Goal: Task Accomplishment & Management: Complete application form

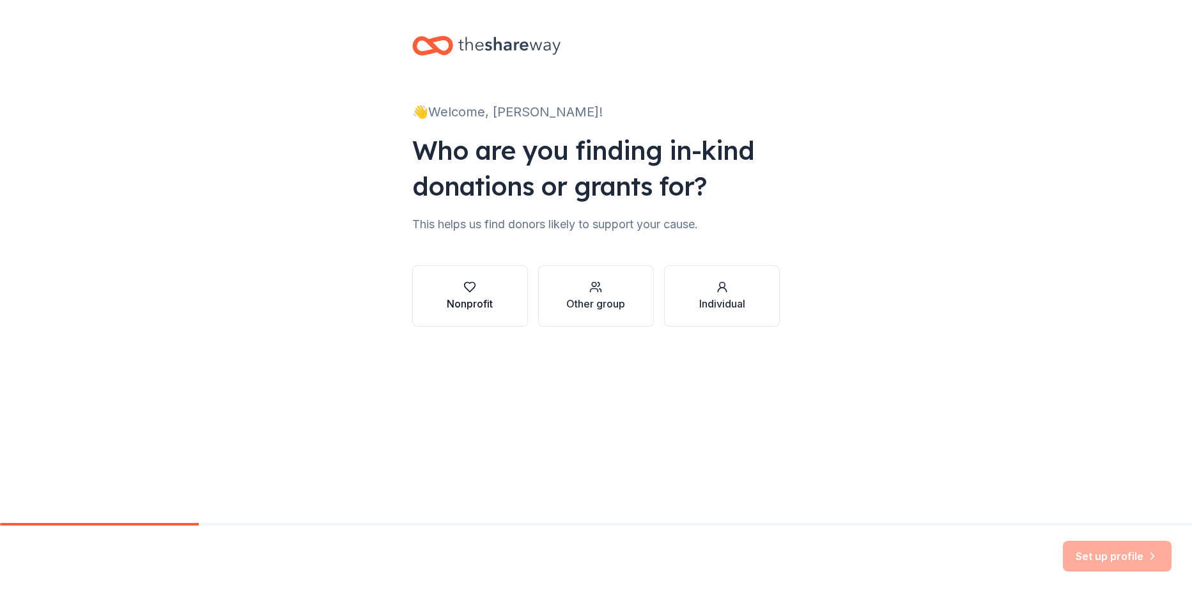
click at [460, 294] on div "Nonprofit" at bounding box center [470, 296] width 46 height 31
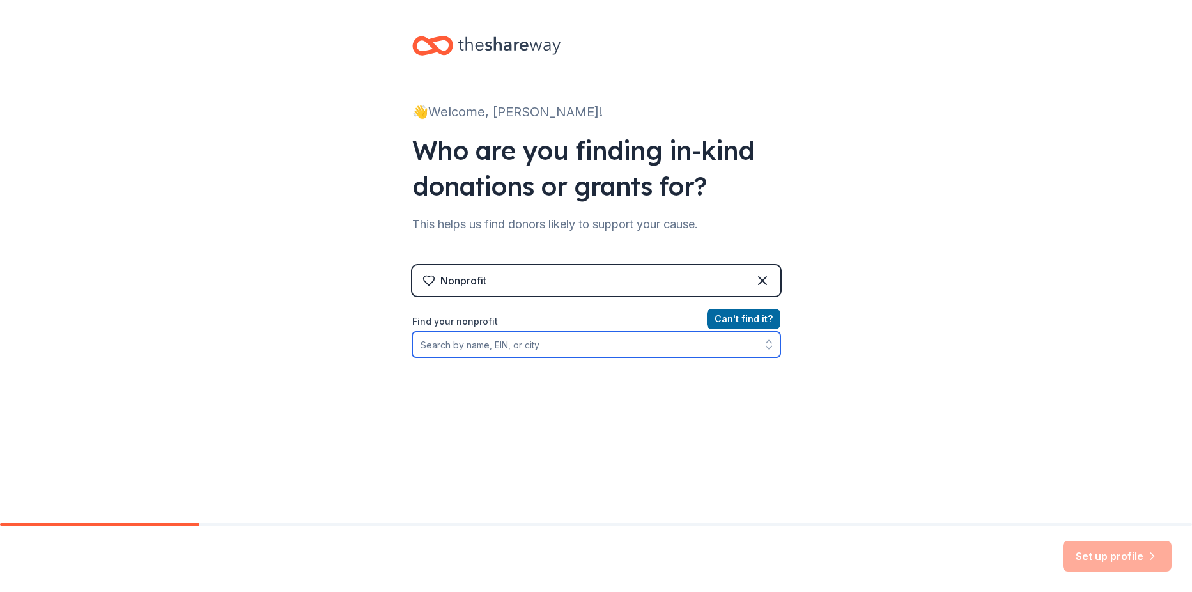
click at [445, 346] on input "Find your nonprofit" at bounding box center [596, 345] width 368 height 26
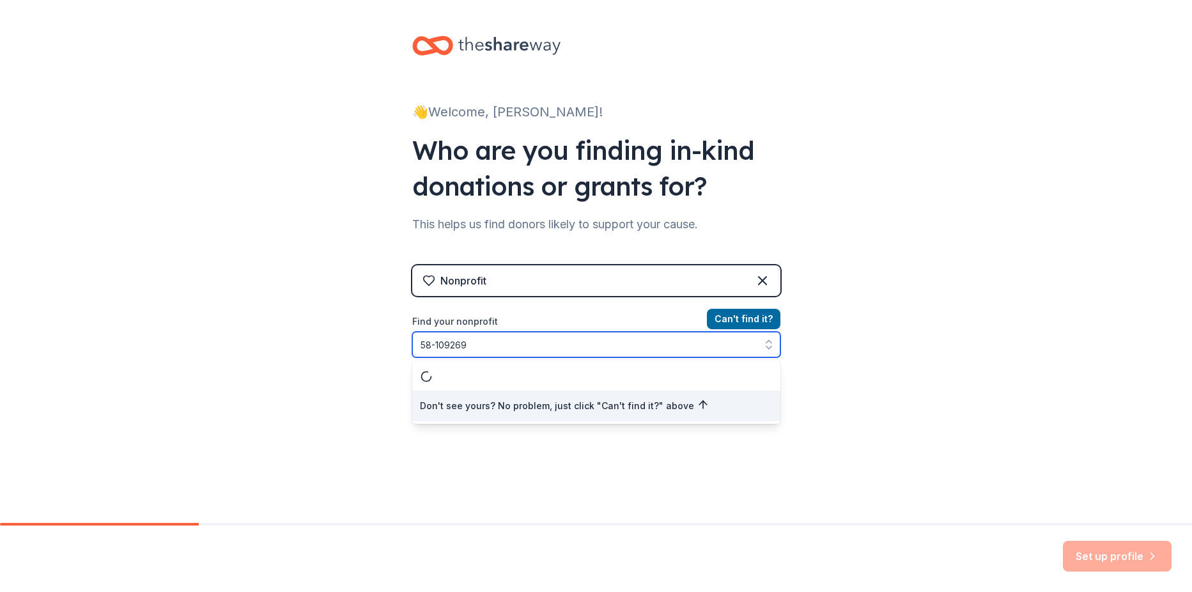
type input "58-1092699"
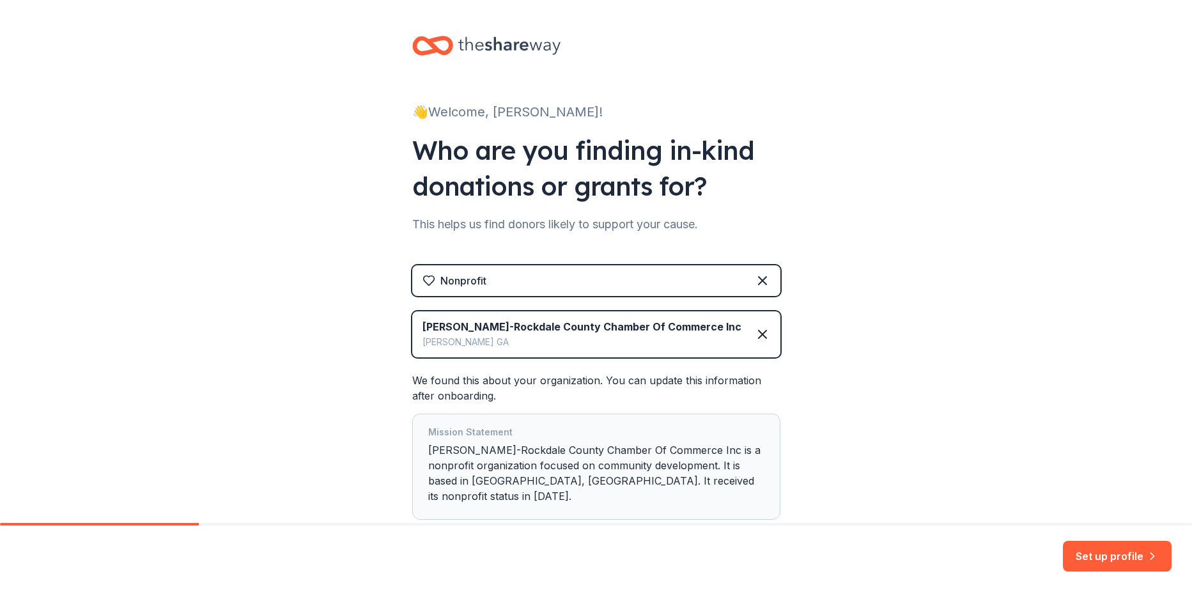
scroll to position [64, 0]
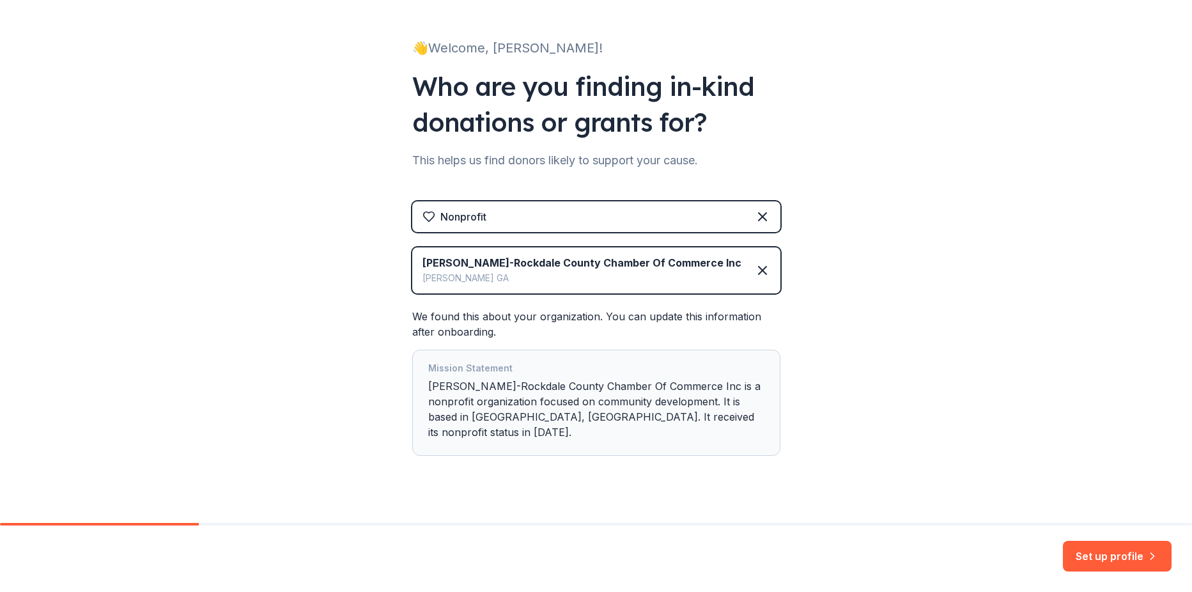
click at [548, 396] on div "Mission Statement Conyers-Rockdale County Chamber Of Commerce Inc is a nonprofi…" at bounding box center [596, 403] width 336 height 84
click at [1098, 554] on button "Set up profile" at bounding box center [1117, 556] width 109 height 31
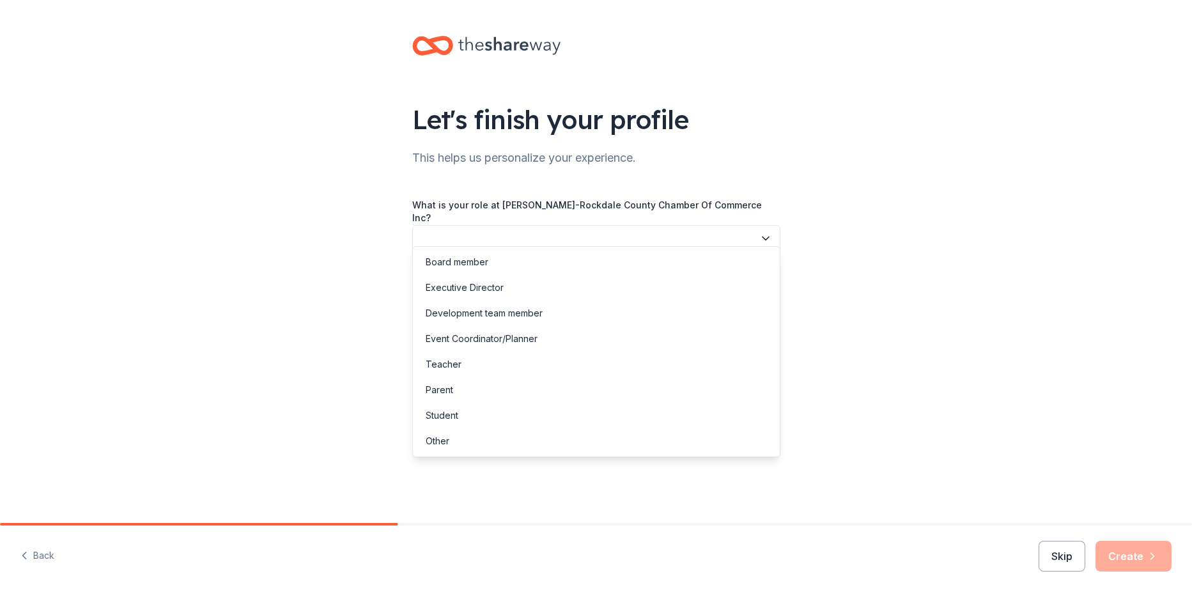
click at [761, 232] on icon "button" at bounding box center [765, 238] width 13 height 13
click at [513, 345] on div "Event Coordinator/Planner" at bounding box center [482, 338] width 112 height 15
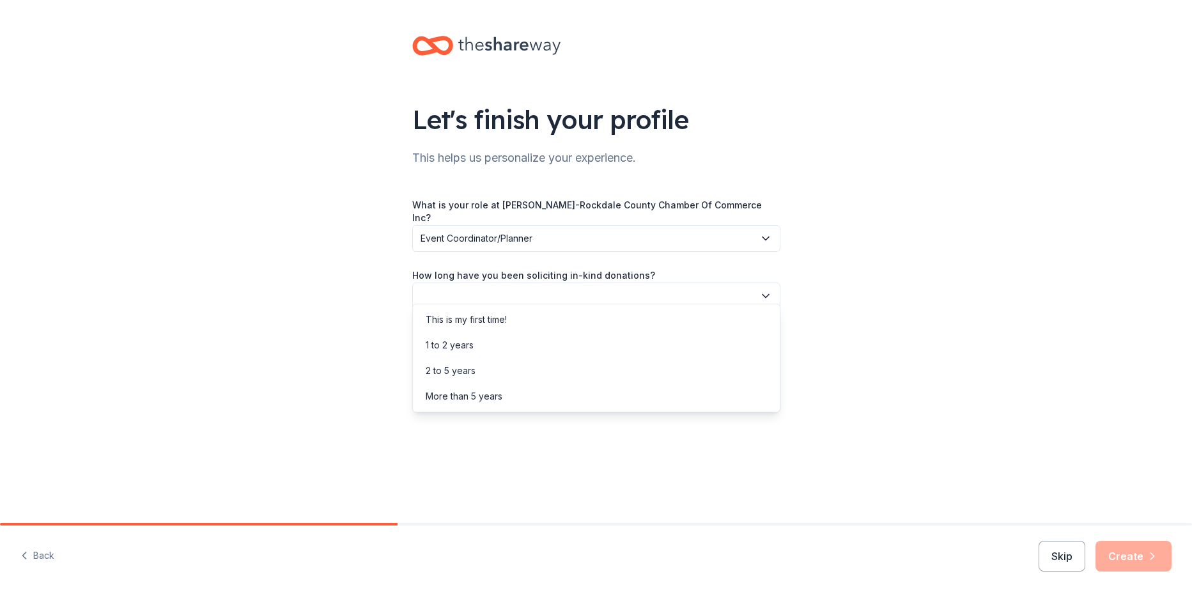
click at [768, 290] on icon "button" at bounding box center [765, 296] width 13 height 13
click at [467, 371] on div "2 to 5 years" at bounding box center [451, 370] width 50 height 15
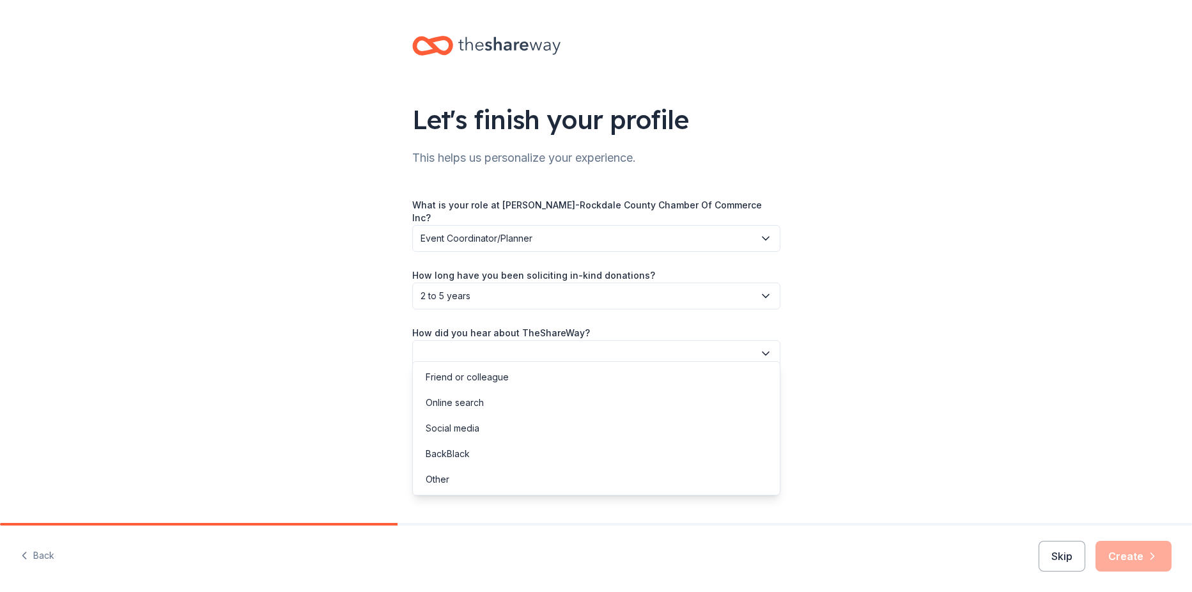
click at [763, 347] on icon "button" at bounding box center [765, 353] width 13 height 13
click at [504, 373] on div "Friend or colleague" at bounding box center [467, 376] width 83 height 15
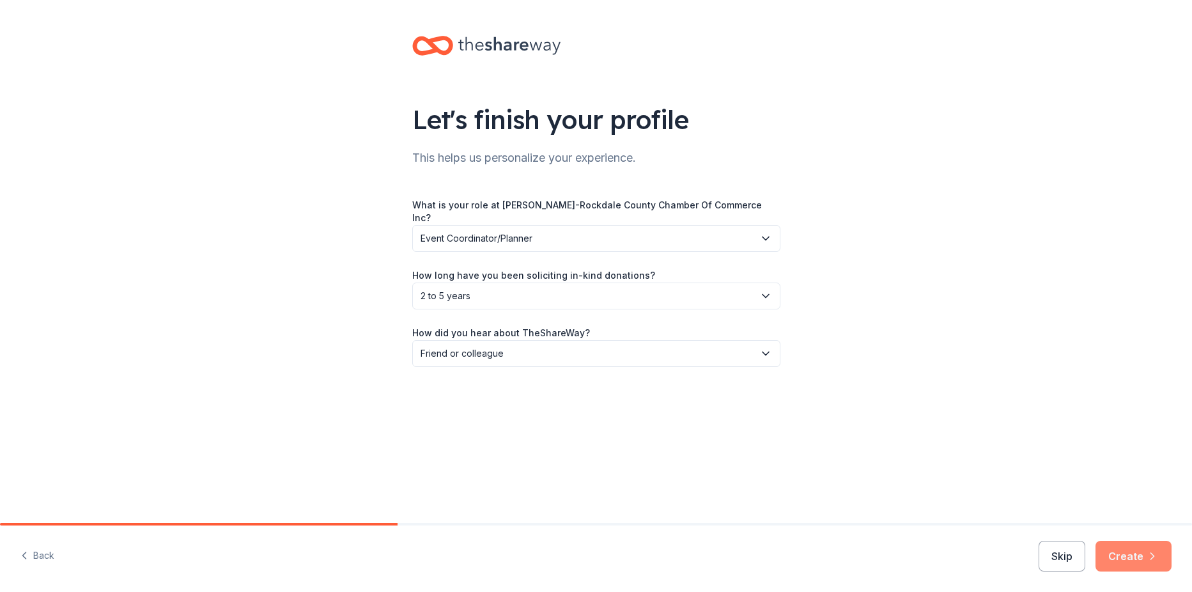
click at [1122, 552] on button "Create" at bounding box center [1134, 556] width 76 height 31
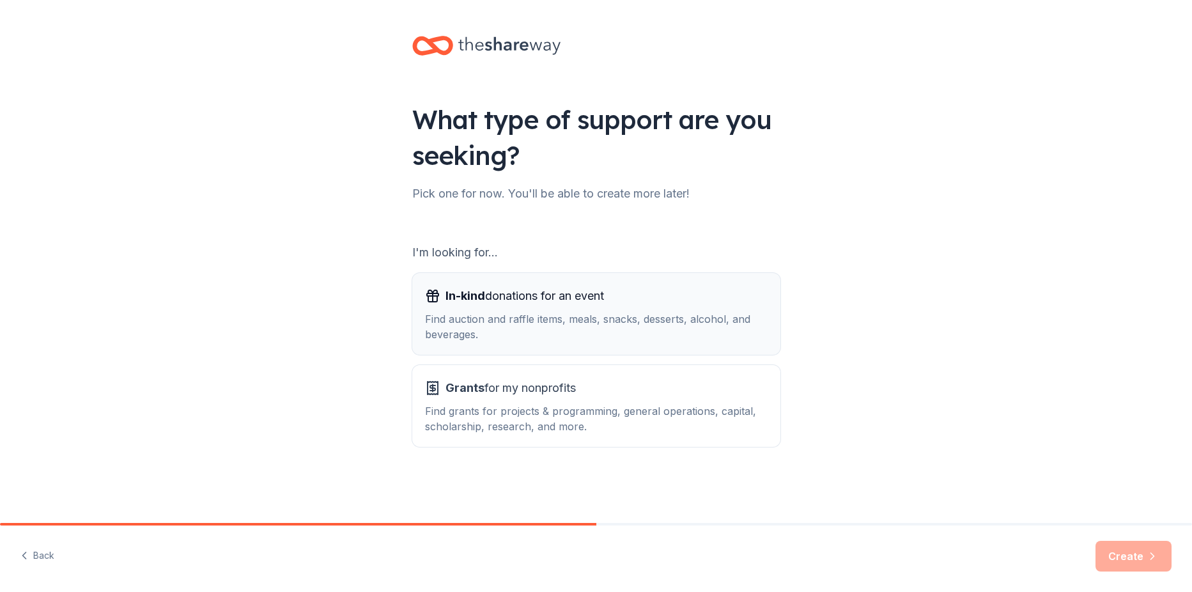
click at [637, 316] on div "Find auction and raffle items, meals, snacks, desserts, alcohol, and beverages." at bounding box center [596, 326] width 343 height 31
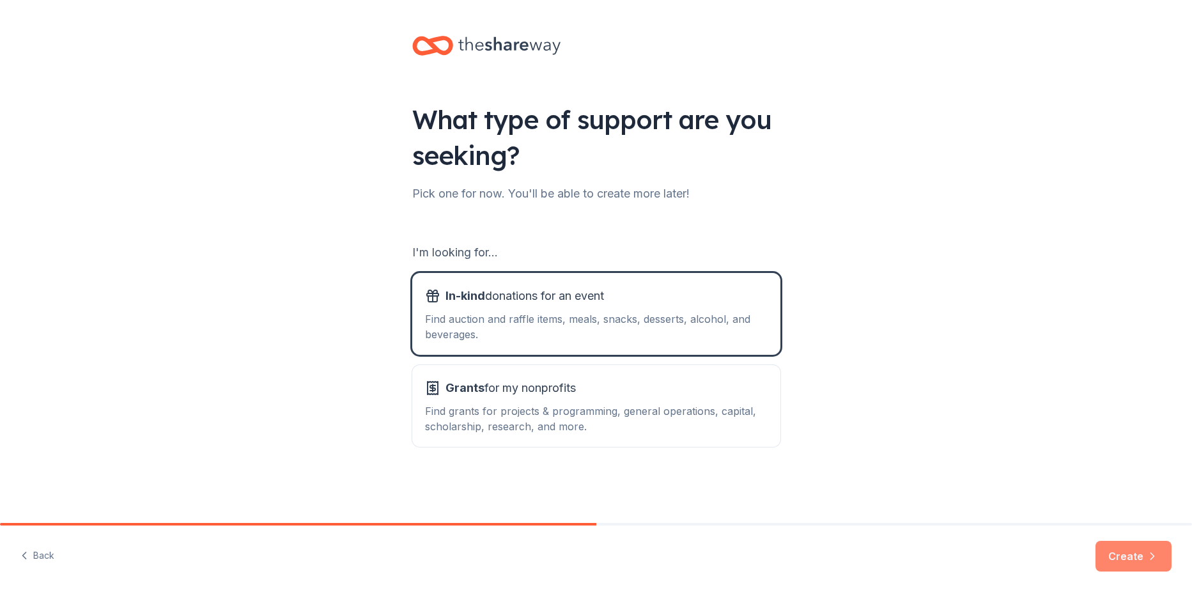
click at [1132, 563] on button "Create" at bounding box center [1134, 556] width 76 height 31
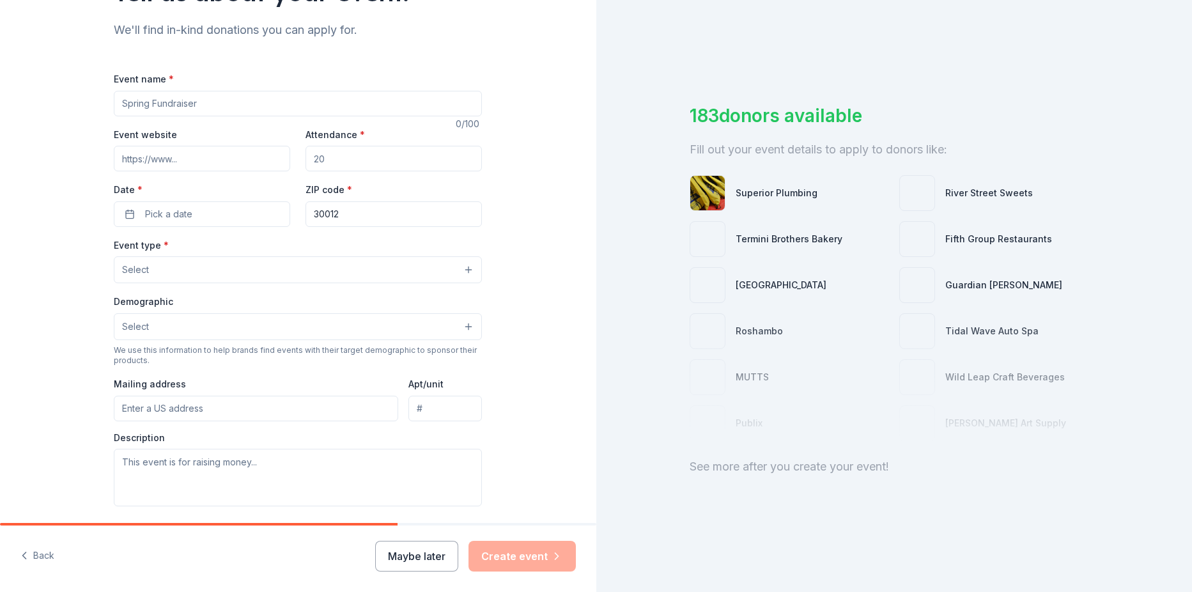
scroll to position [64, 0]
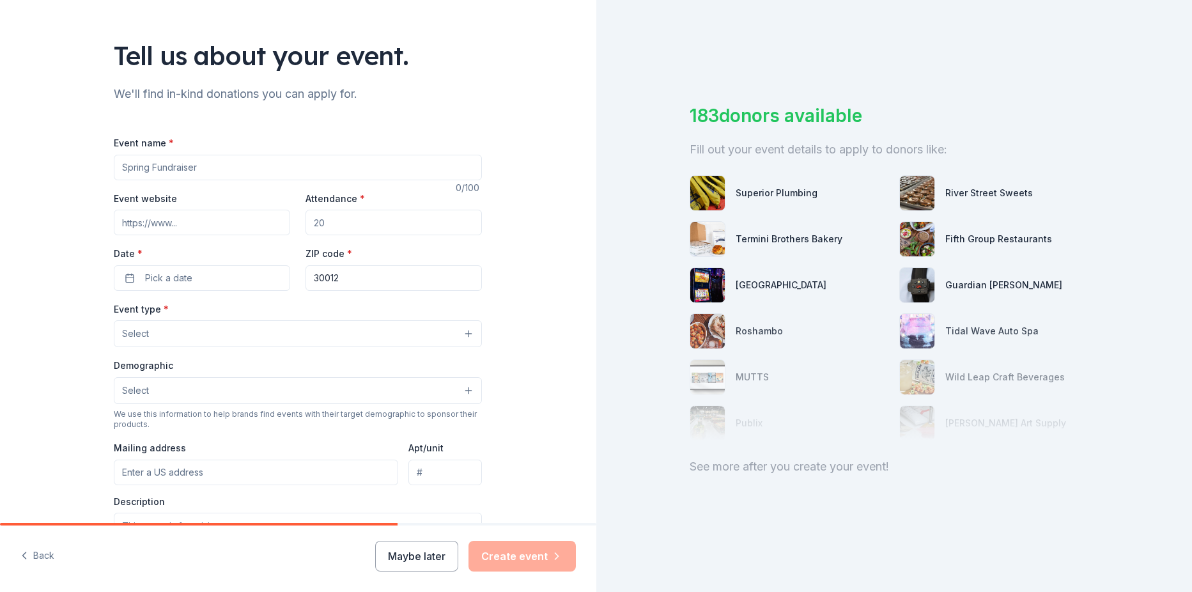
drag, startPoint x: 231, startPoint y: 171, endPoint x: 120, endPoint y: 174, distance: 110.6
click at [78, 162] on div "Tell us about your event. We'll find in-kind donations you can apply for. Event…" at bounding box center [298, 361] width 596 height 851
click at [159, 167] on input "2025" at bounding box center [298, 168] width 368 height 26
type input "2025 M3N's Event"
paste input "https://conyers-rockdale.com/members/profile-update/default-1f03377b75264f24c98…"
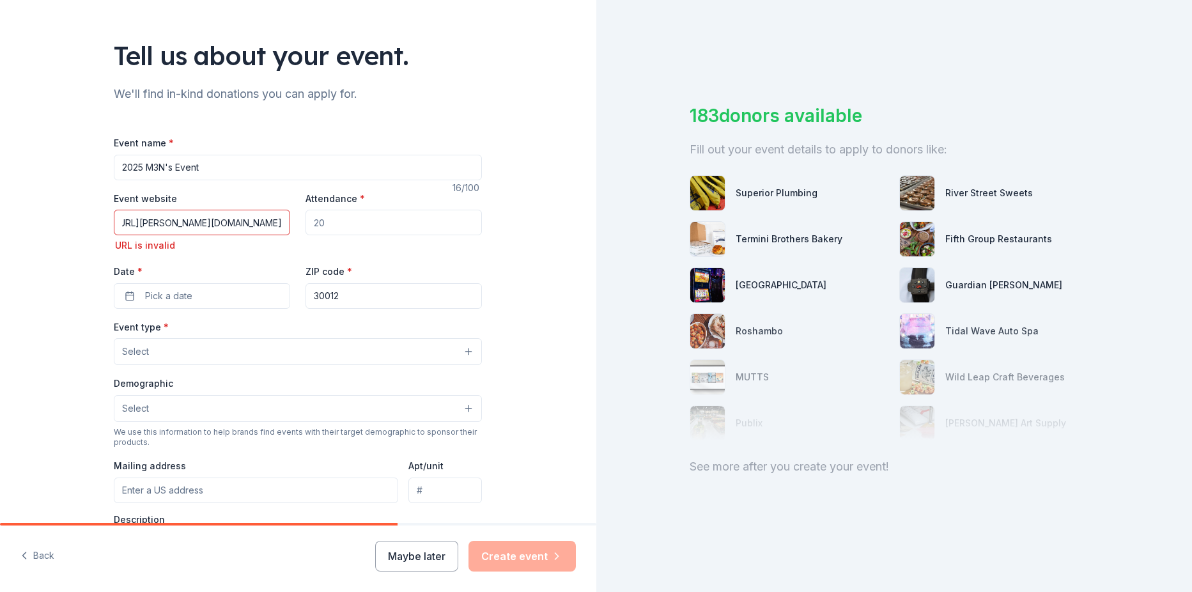
scroll to position [0, 0]
click at [339, 220] on input "Attendance *" at bounding box center [394, 223] width 176 height 26
click at [280, 224] on input "https://conyers-rockdale.com/members/profile-update/default-1f03377b75264f24c98…" at bounding box center [202, 223] width 176 height 26
click at [276, 218] on input "https://conyers-rockdale.com/members/profile-update/default-1f03377b75264f24c98…" at bounding box center [202, 223] width 176 height 26
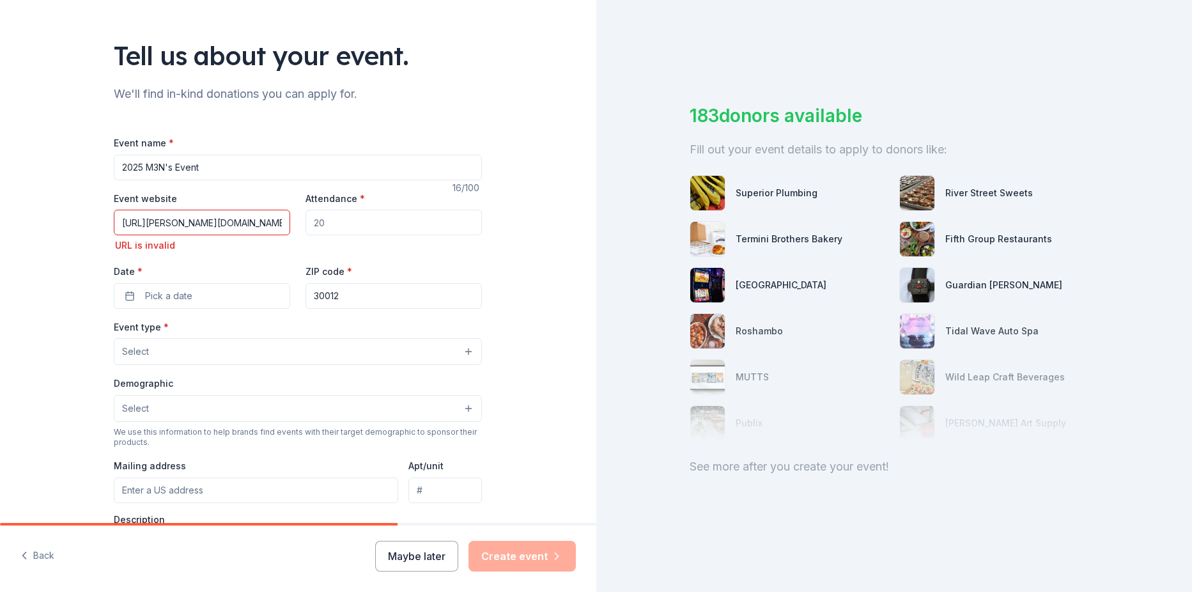
click at [244, 222] on input "https://conyers-rockdale.com/members/profile-update/default-1f03377b75264f24c98…" at bounding box center [202, 223] width 176 height 26
type input "https://conyers-rockdale.com"
click at [334, 225] on input "Attendance *" at bounding box center [394, 223] width 176 height 26
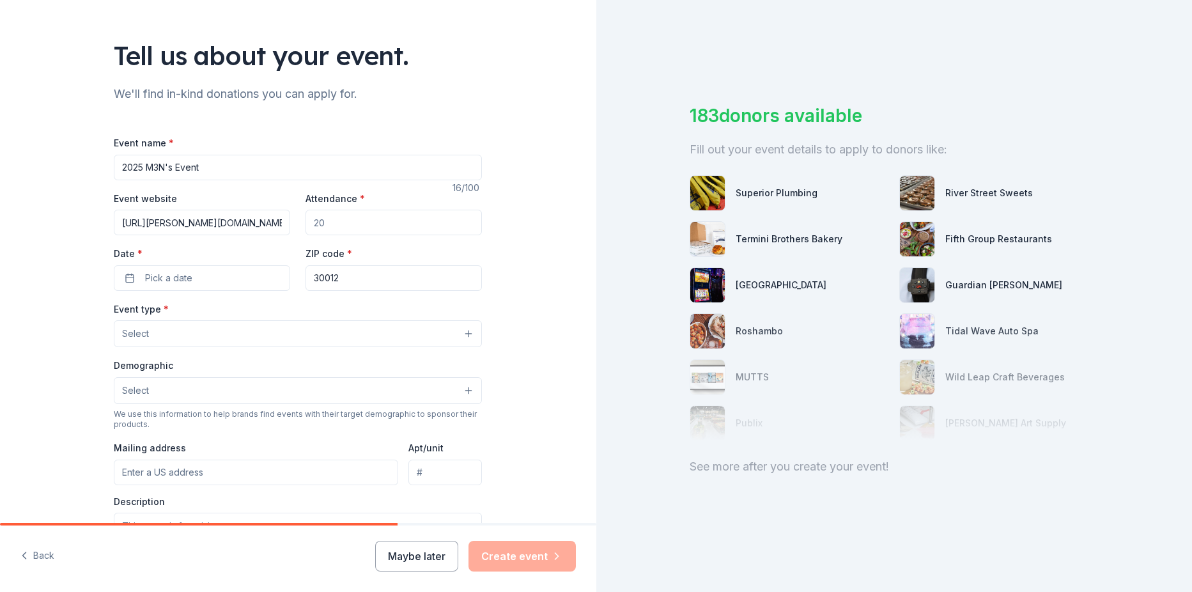
drag, startPoint x: 325, startPoint y: 226, endPoint x: 272, endPoint y: 227, distance: 53.1
click at [274, 227] on div "Event website https://conyers-rockdale.com Attendance * Date * Pick a date ZIP …" at bounding box center [298, 240] width 368 height 100
type input "75"
click at [208, 274] on button "Pick a date" at bounding box center [202, 278] width 176 height 26
click at [271, 311] on button "Go to next month" at bounding box center [267, 312] width 18 height 18
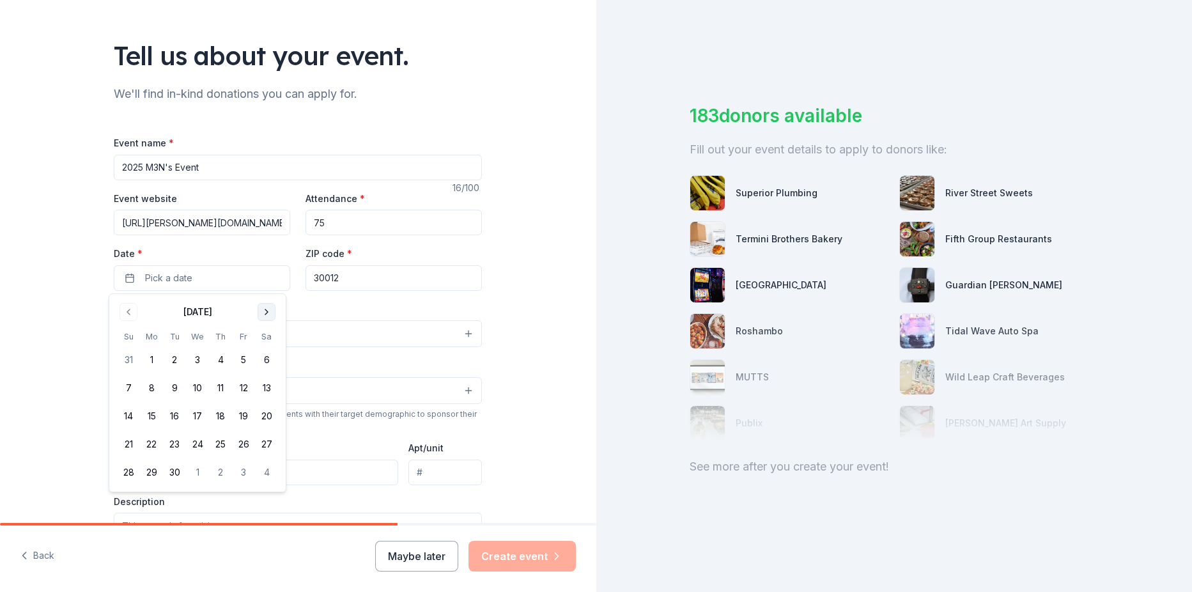
click at [271, 311] on button "Go to next month" at bounding box center [267, 312] width 18 height 18
click at [245, 416] on button "14" at bounding box center [243, 416] width 23 height 23
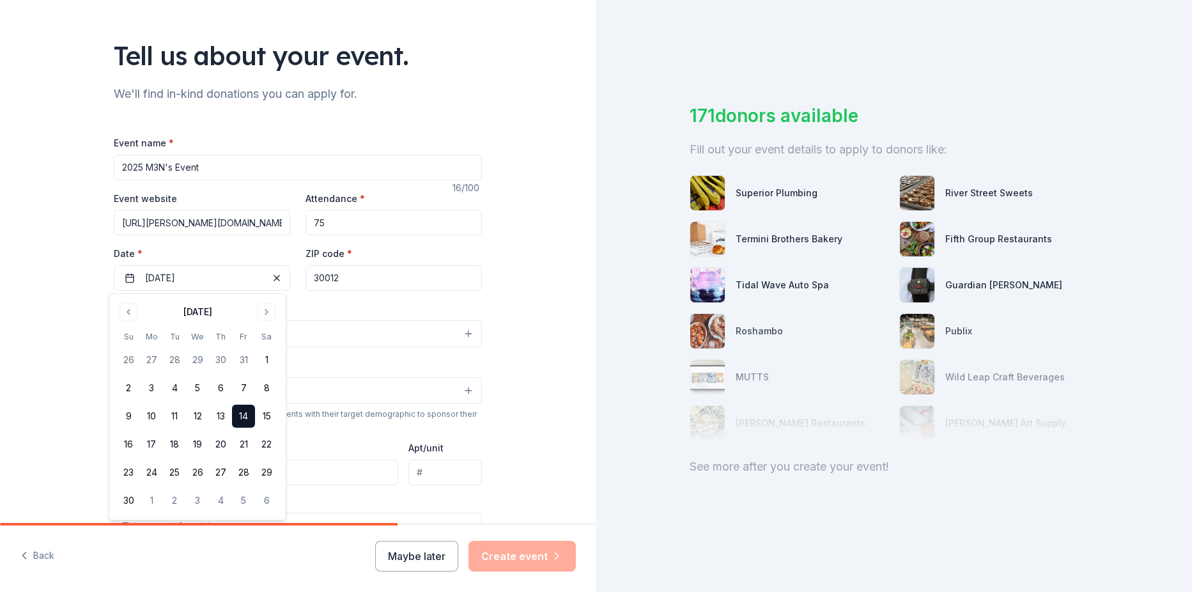
click at [529, 302] on div "Tell us about your event. We'll find in-kind donations you can apply for. Event…" at bounding box center [298, 361] width 596 height 851
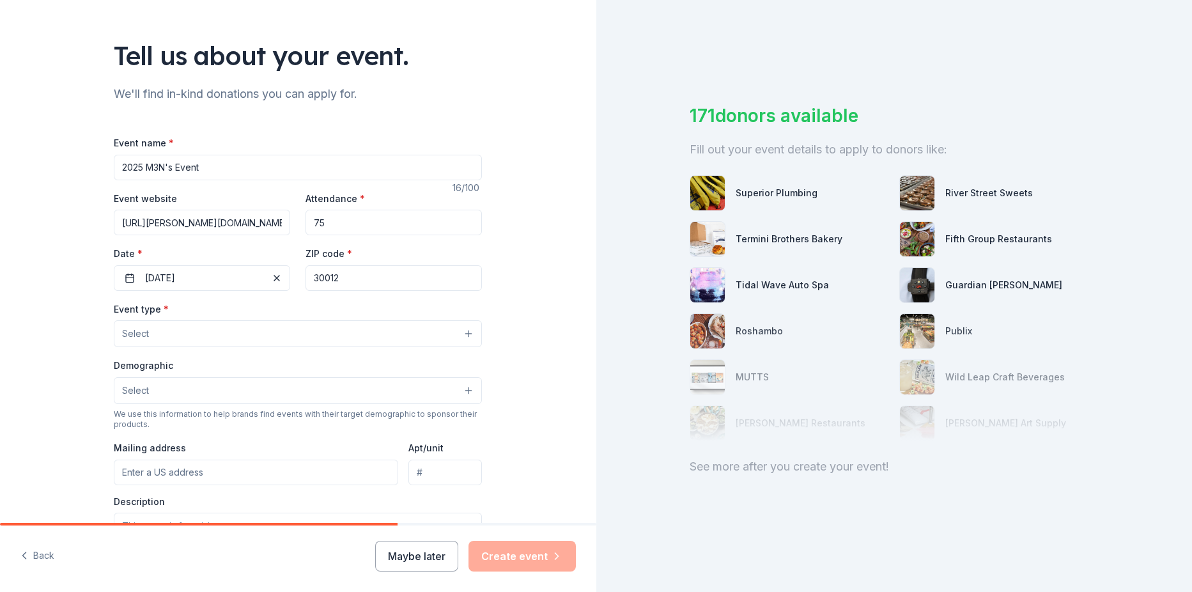
click at [468, 332] on button "Select" at bounding box center [298, 333] width 368 height 27
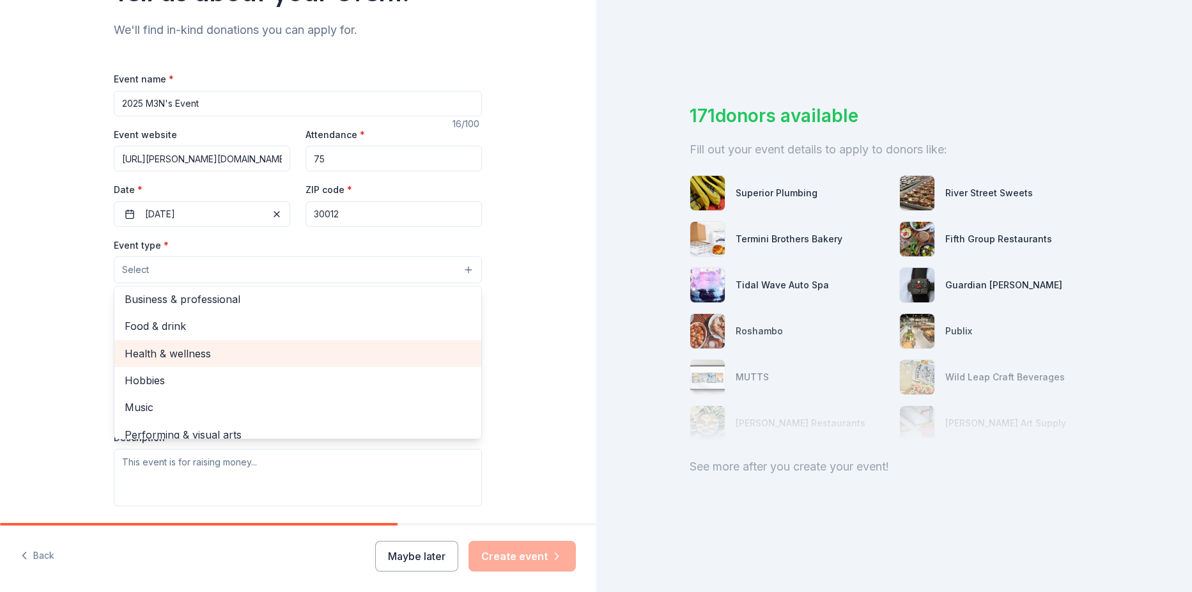
scroll to position [43, 0]
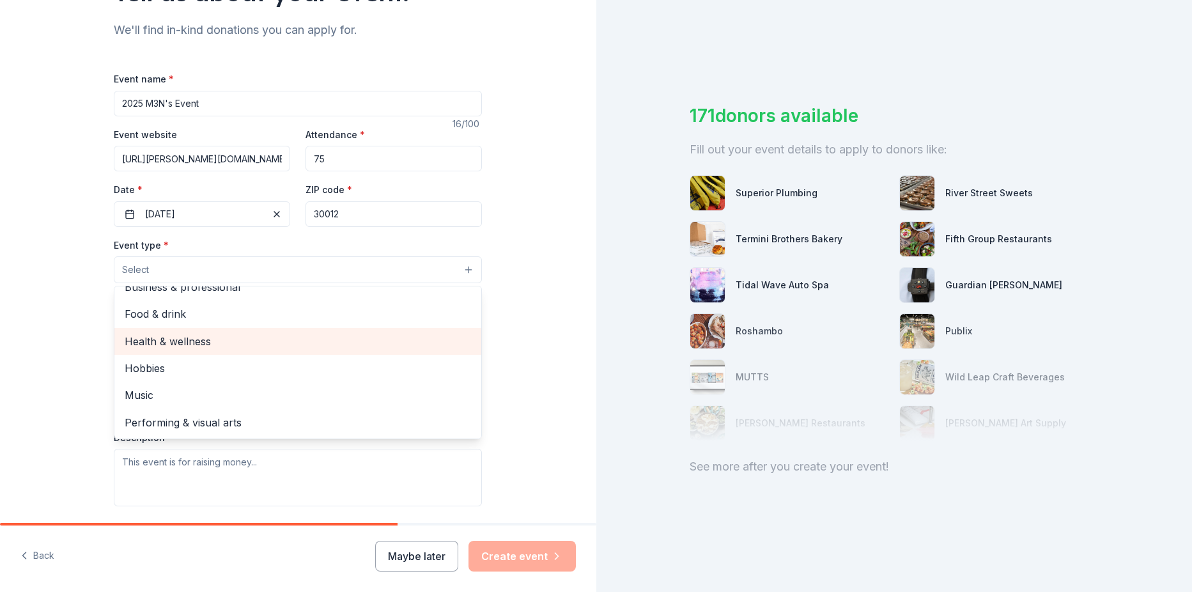
click at [200, 339] on span "Health & wellness" at bounding box center [298, 341] width 346 height 17
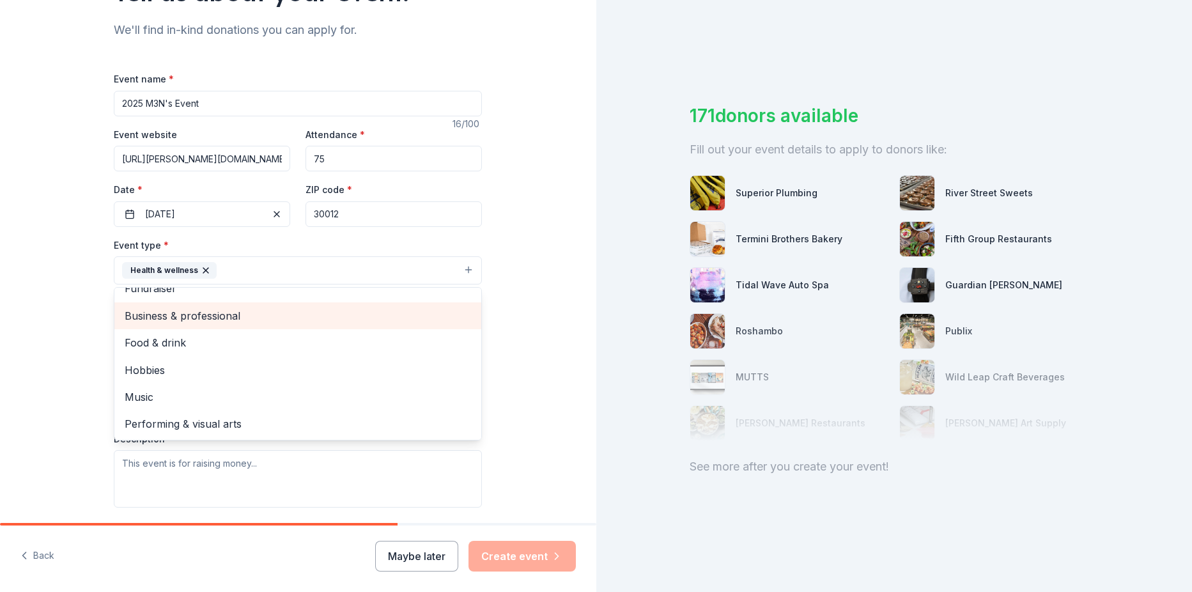
click at [219, 316] on span "Business & professional" at bounding box center [298, 315] width 346 height 17
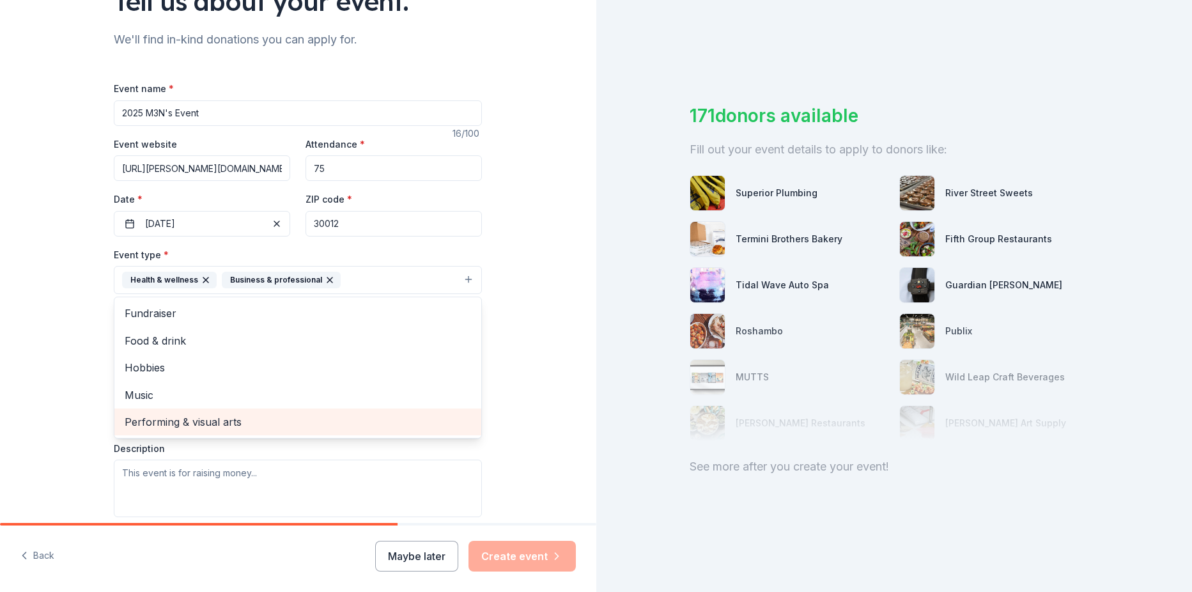
scroll to position [128, 0]
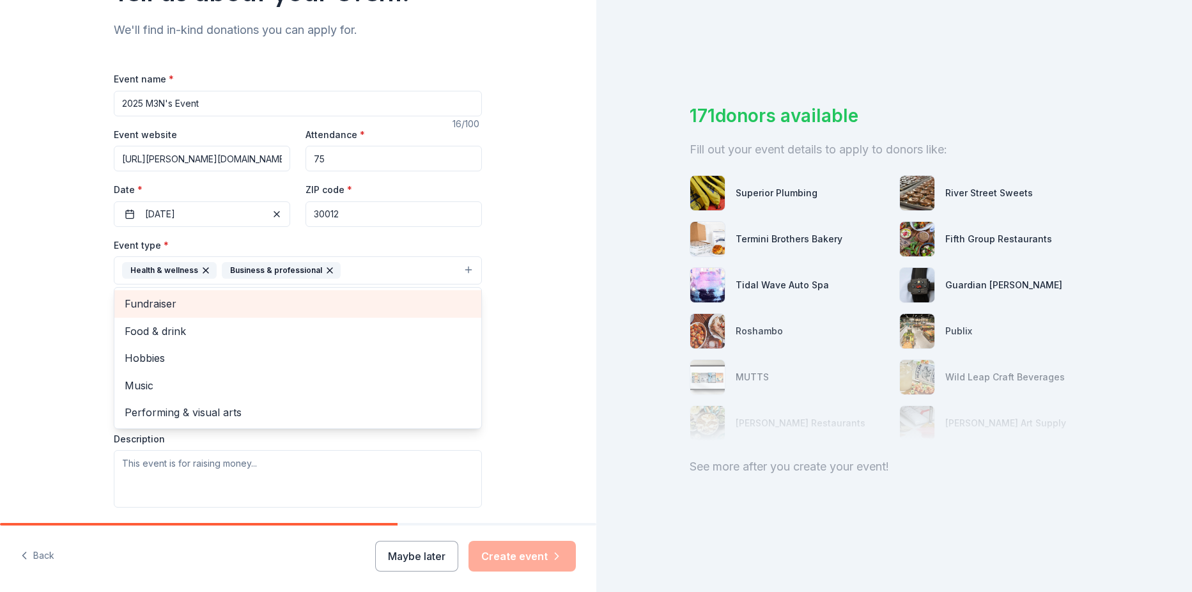
click at [151, 300] on span "Fundraiser" at bounding box center [298, 303] width 346 height 17
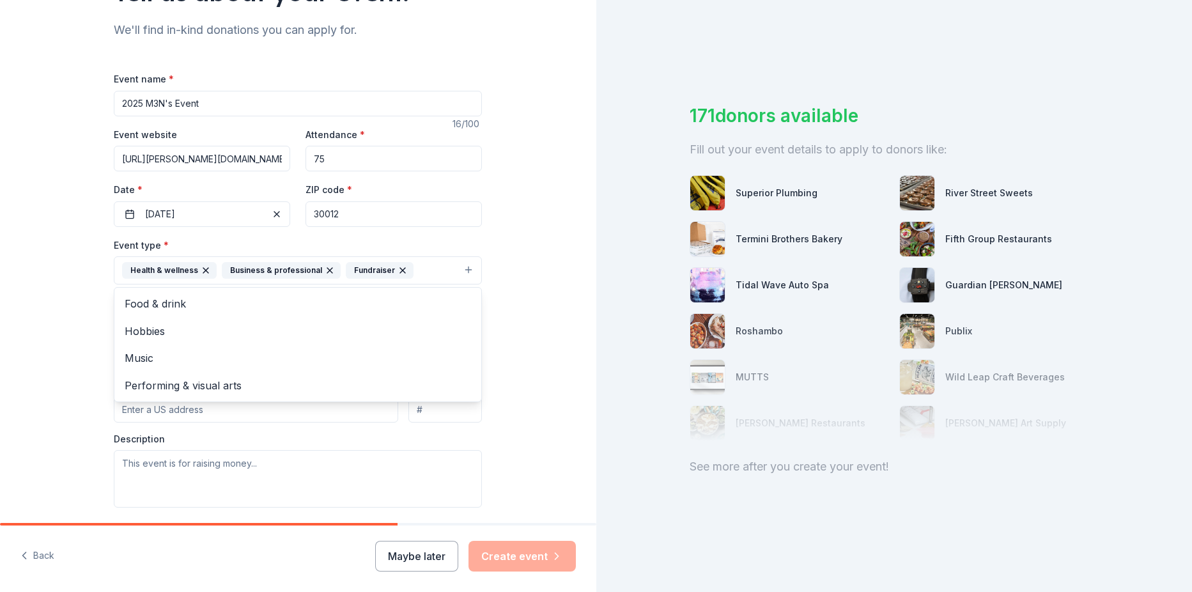
click at [542, 325] on div "Tell us about your event. We'll find in-kind donations you can apply for. Event…" at bounding box center [298, 298] width 596 height 852
click at [466, 327] on button "Select" at bounding box center [298, 327] width 368 height 27
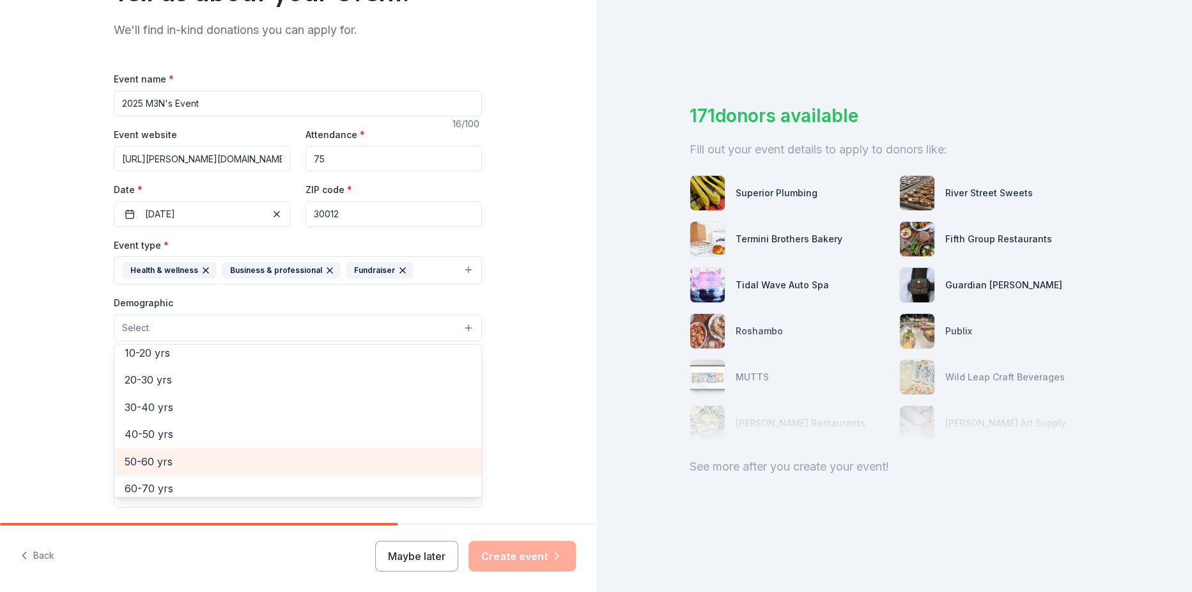
scroll to position [0, 0]
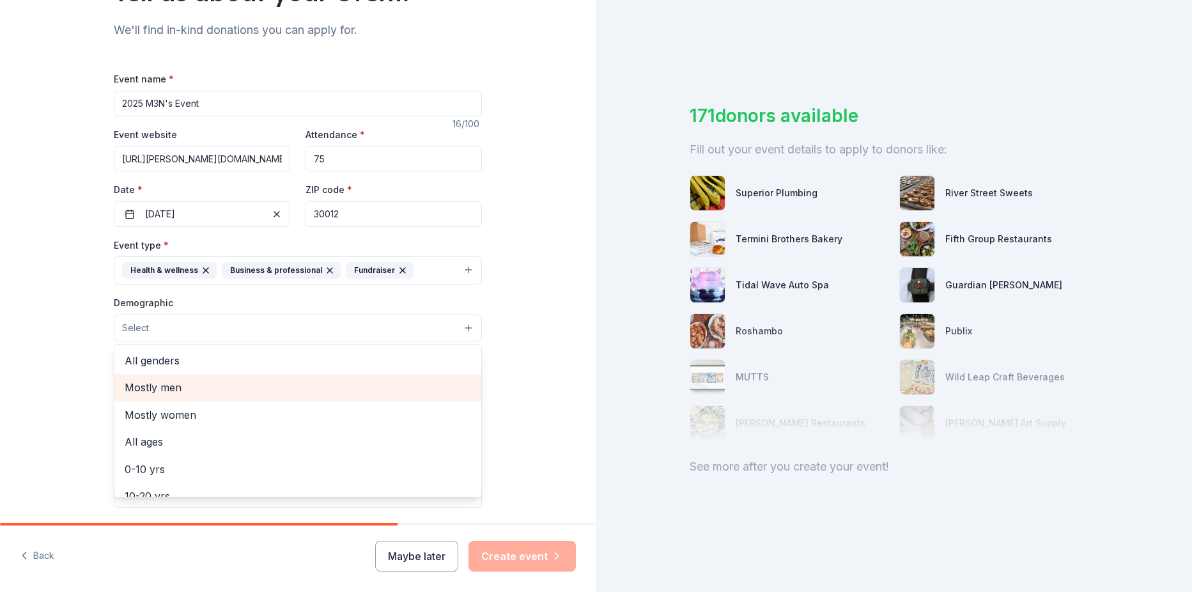
click at [162, 380] on span "Mostly men" at bounding box center [298, 387] width 346 height 17
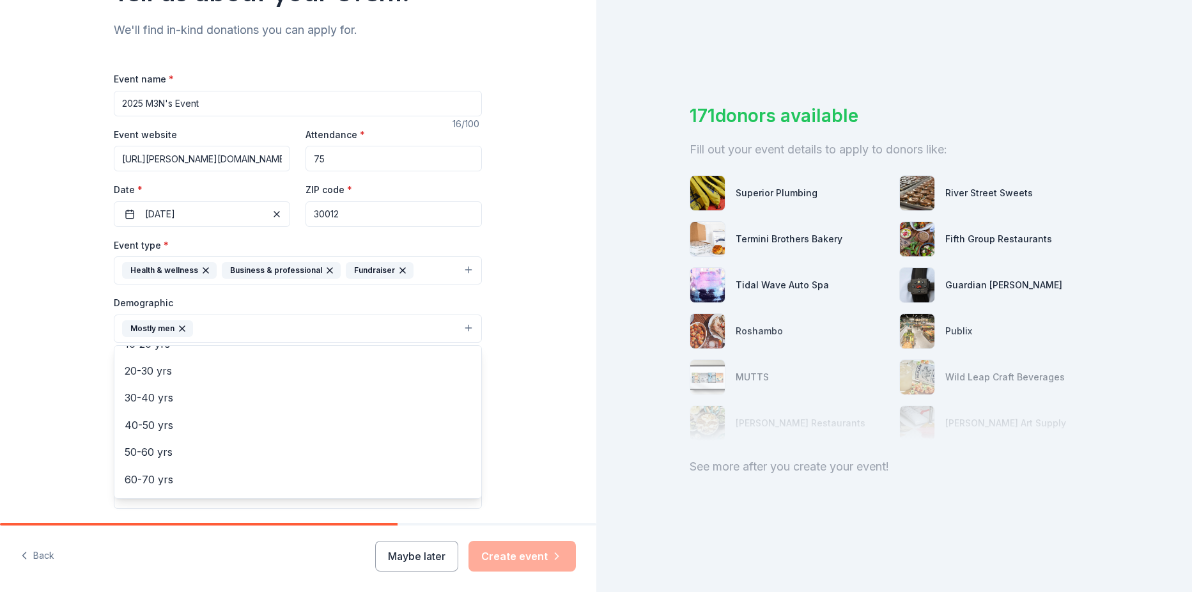
scroll to position [128, 0]
click at [148, 395] on span "30-40 yrs" at bounding box center [298, 396] width 346 height 17
click at [153, 401] on span "40-50 yrs" at bounding box center [298, 396] width 346 height 17
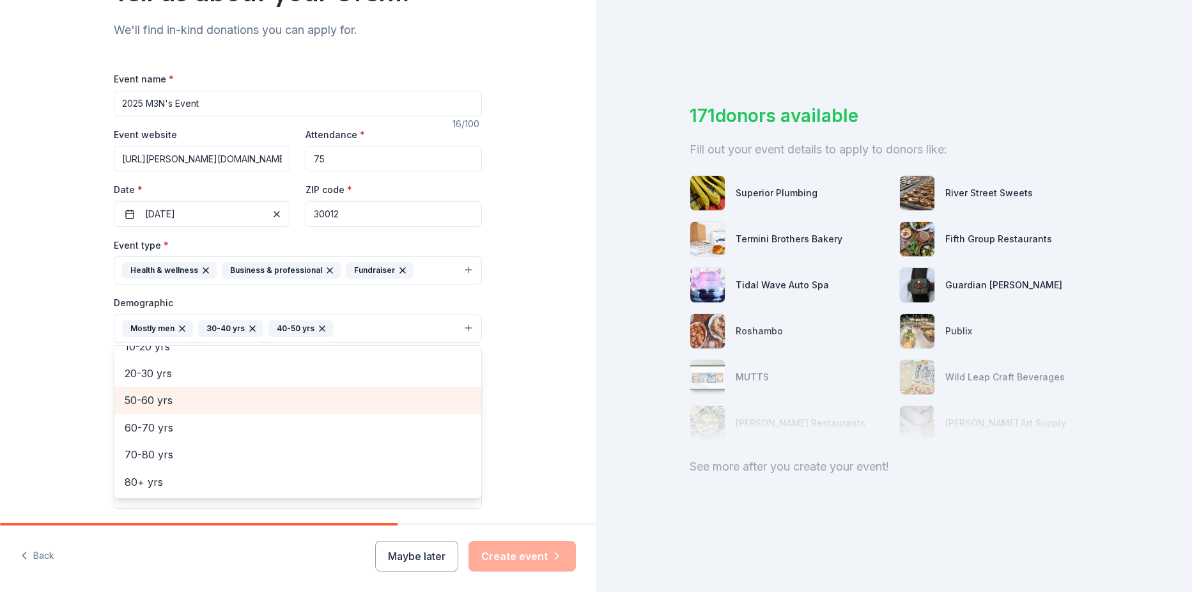
click at [159, 401] on span "50-60 yrs" at bounding box center [298, 400] width 346 height 17
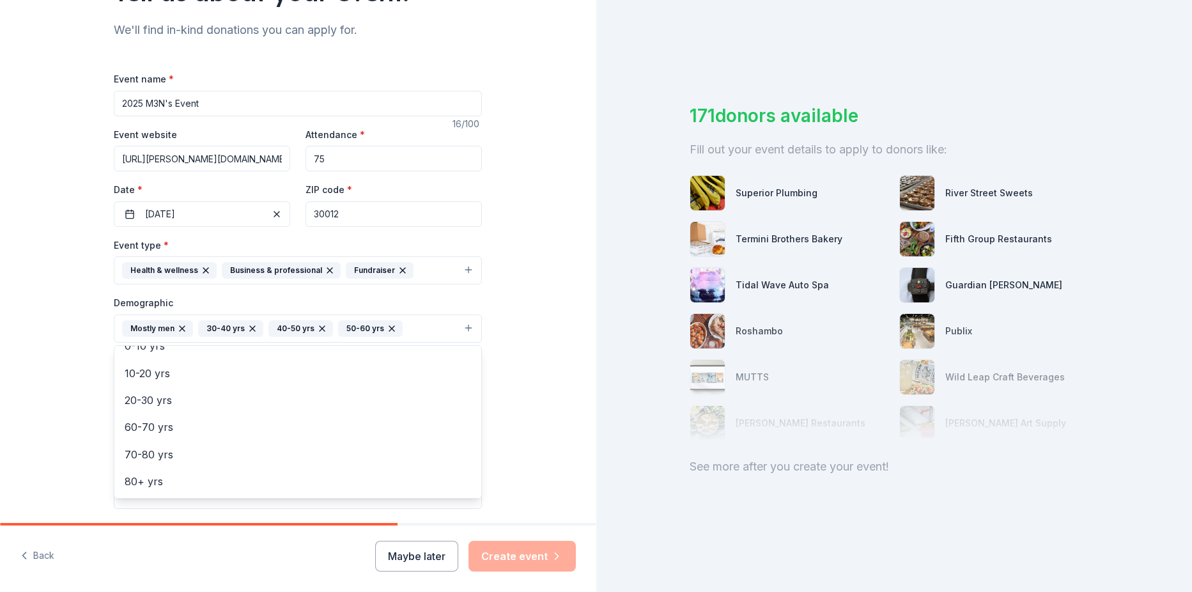
click at [535, 403] on div "Tell us about your event. We'll find in-kind donations you can apply for. Event…" at bounding box center [298, 298] width 596 height 853
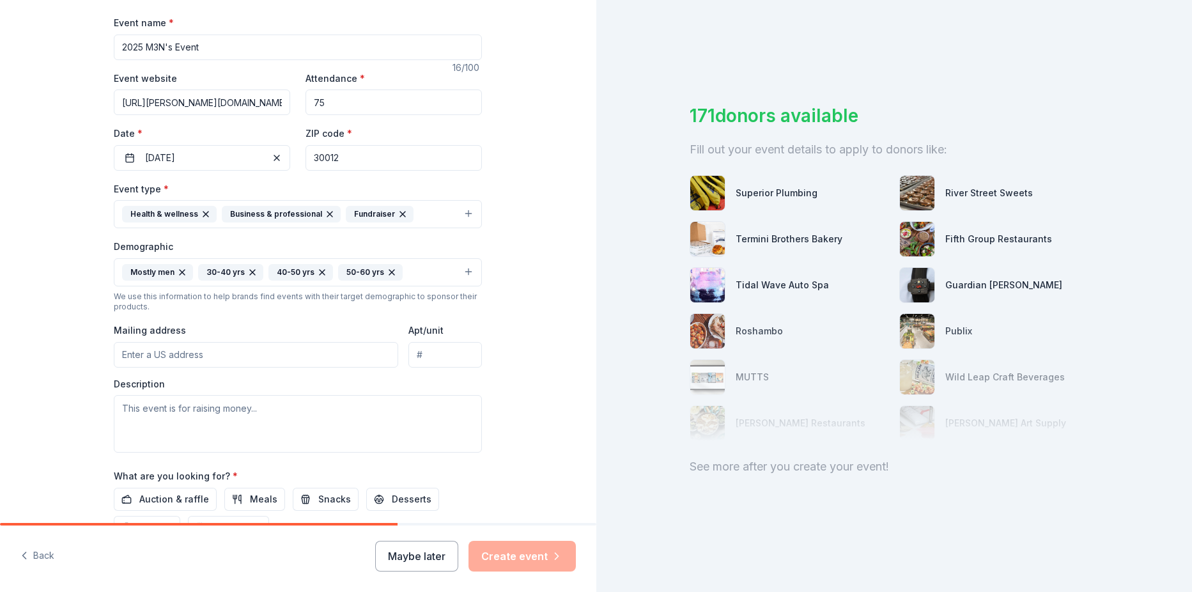
scroll to position [256, 0]
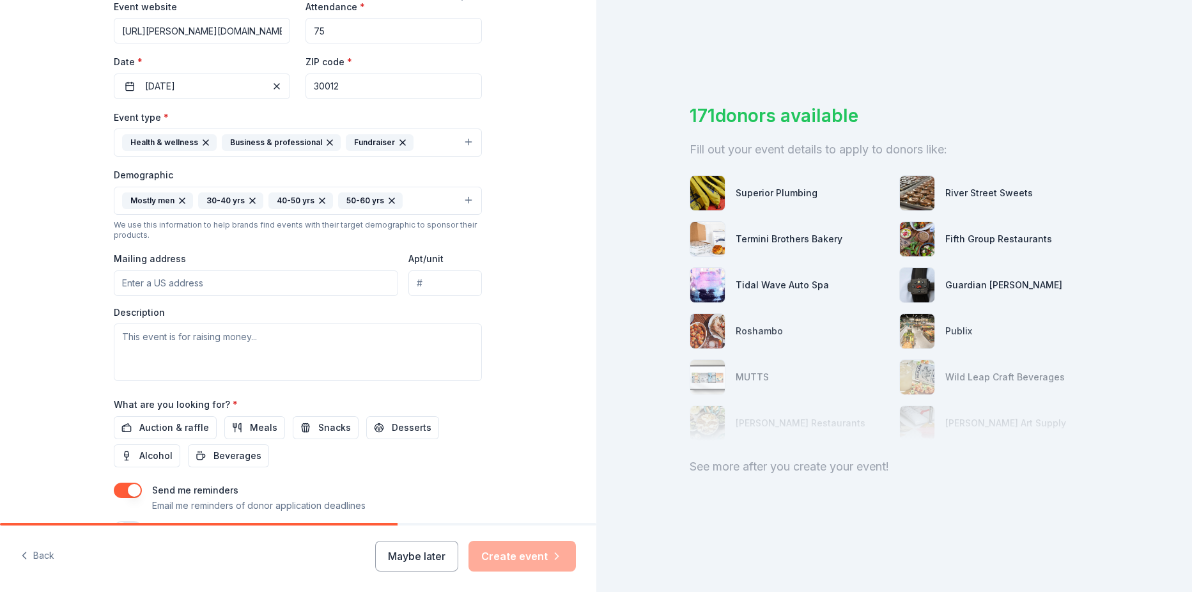
click at [221, 287] on input "Mailing address" at bounding box center [256, 283] width 284 height 26
type input "936 Green Street Southwest, Conyers, GA, 30012"
click at [245, 336] on textarea at bounding box center [298, 352] width 368 height 58
type textarea "T"
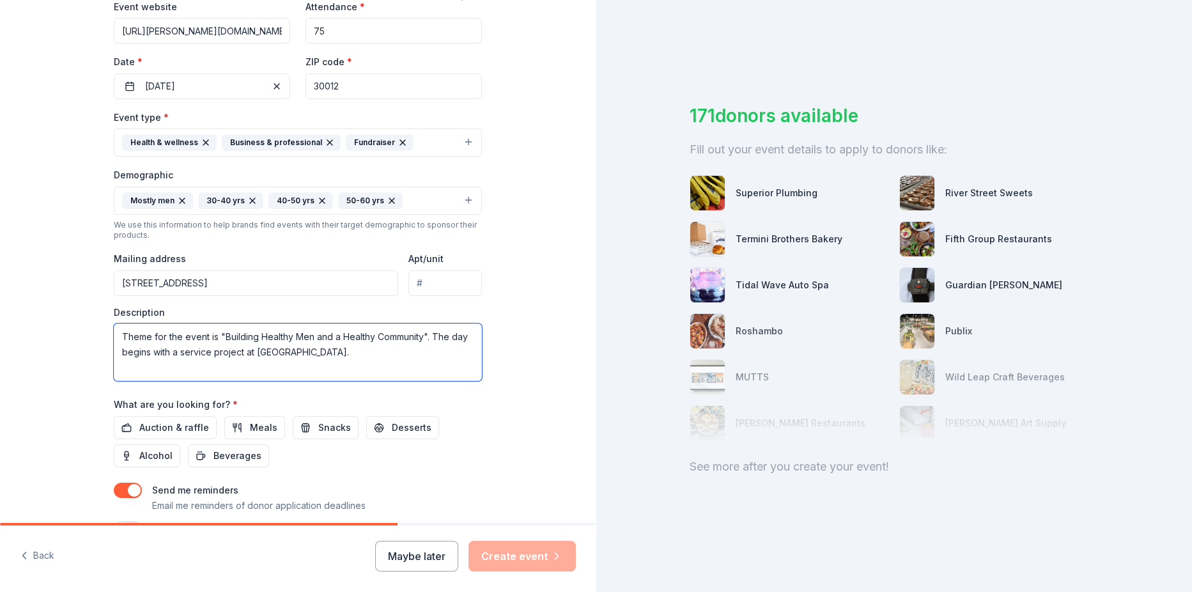
click at [251, 350] on textarea "Theme for the event is "Building Healthy Men and a Healthy Community". The day …" at bounding box center [298, 352] width 368 height 58
click at [408, 353] on textarea "Theme for the event is "Building Healthy Men and a Healthy Community". The day …" at bounding box center [298, 352] width 368 height 58
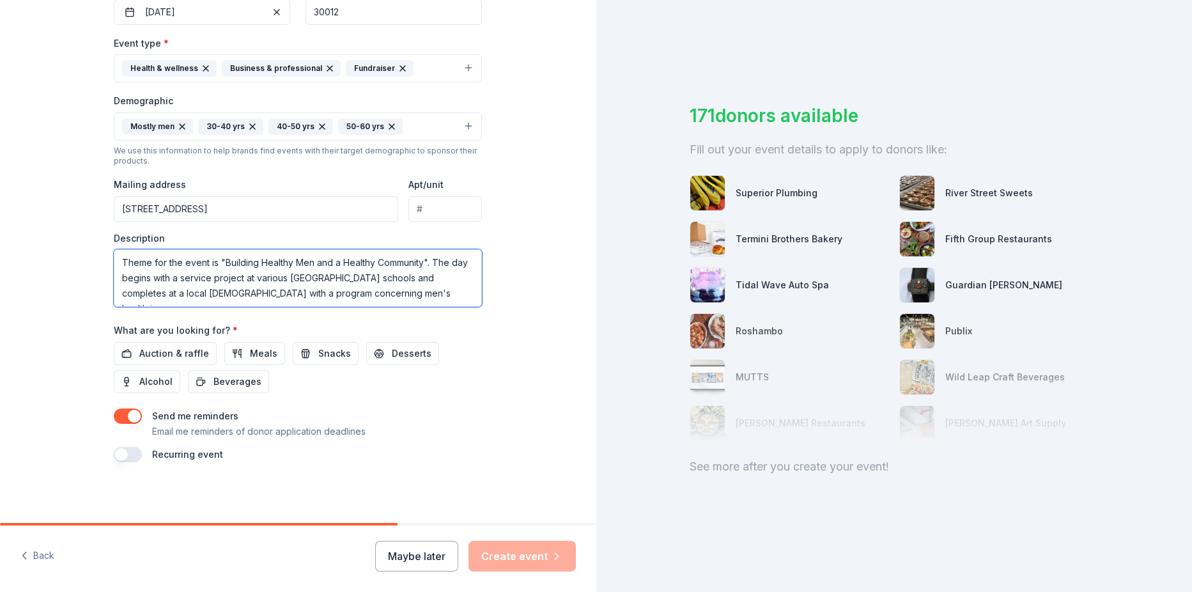
scroll to position [330, 0]
type textarea "Theme for the event is "Building Healthy Men and a Healthy Community". The day …"
click at [173, 347] on span "Auction & raffle" at bounding box center [174, 352] width 70 height 15
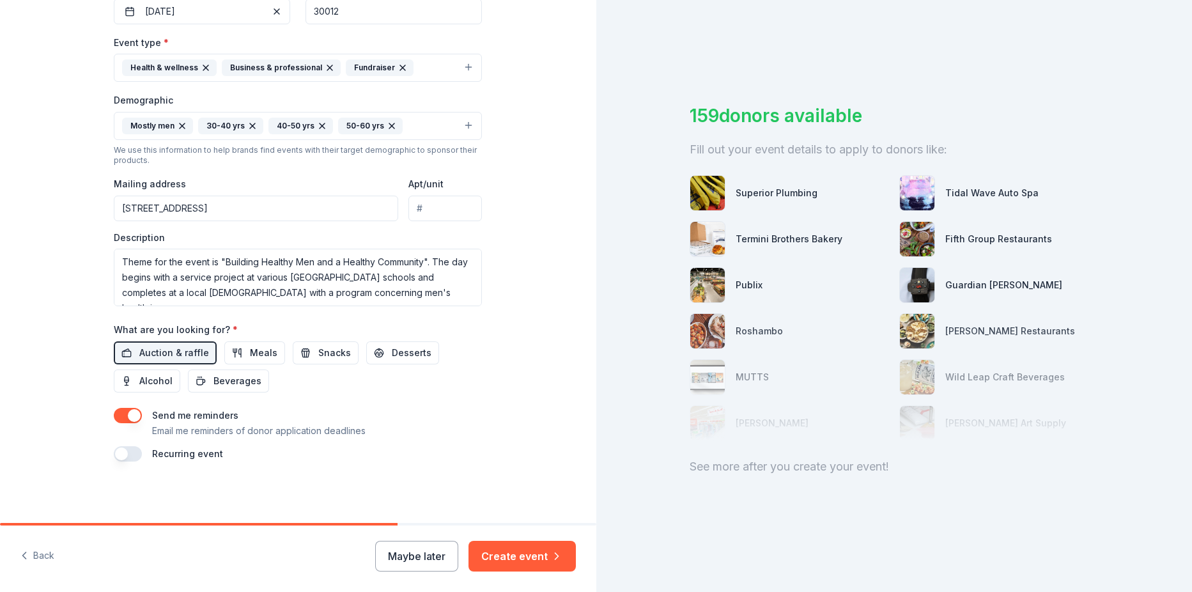
click at [126, 451] on button "button" at bounding box center [128, 453] width 28 height 15
click at [116, 456] on button "button" at bounding box center [128, 453] width 28 height 15
click at [520, 553] on button "Create event" at bounding box center [522, 556] width 107 height 31
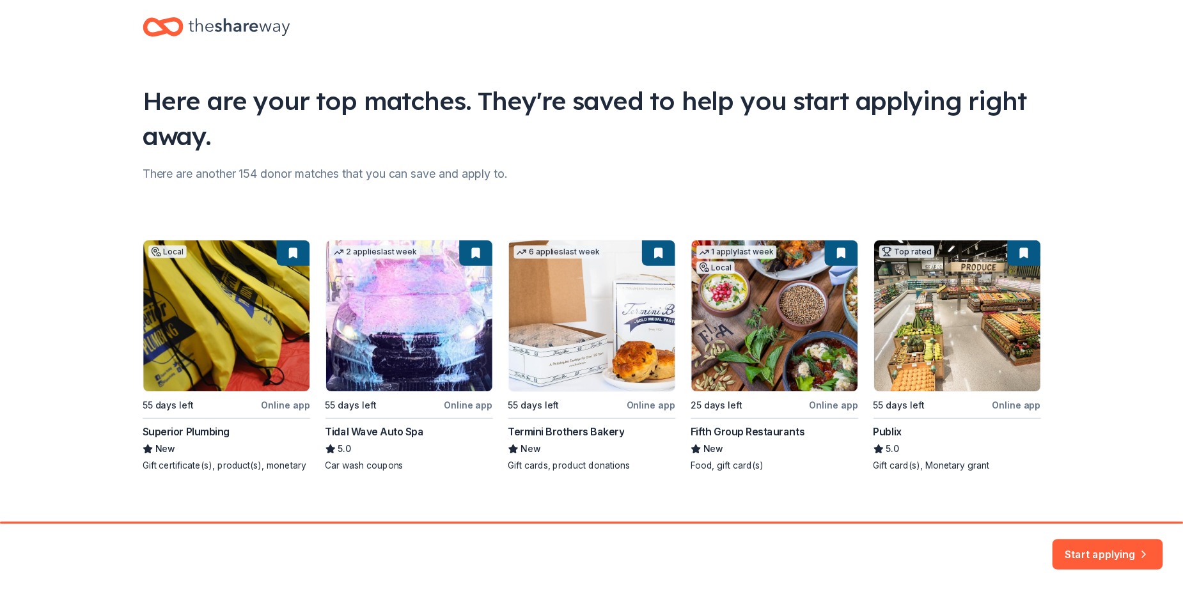
scroll to position [33, 0]
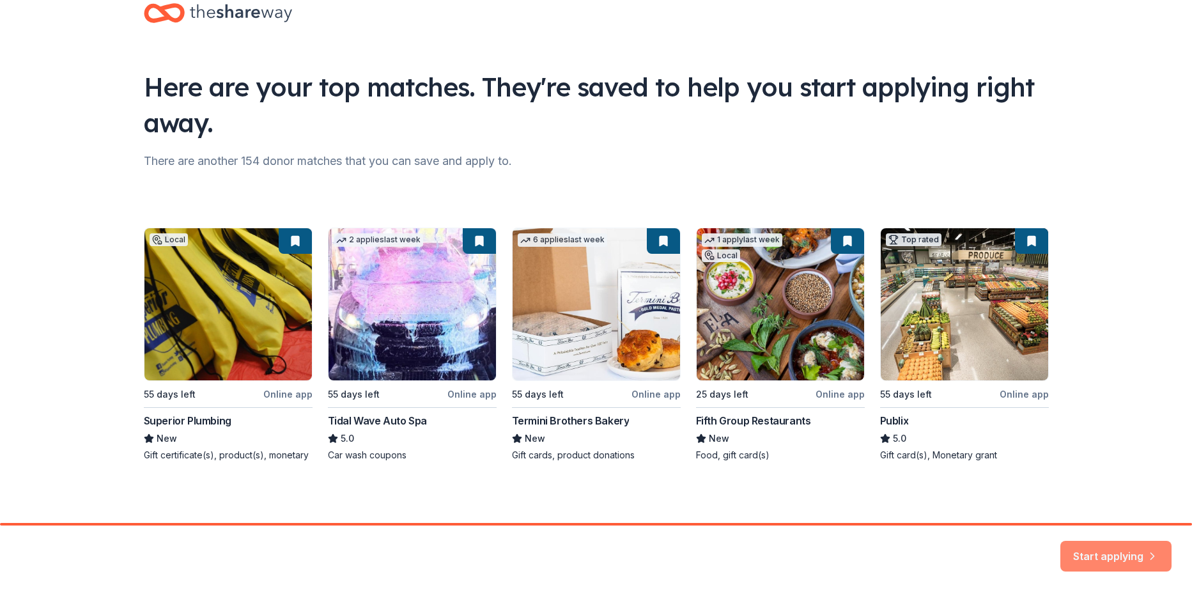
click at [1103, 553] on button "Start applying" at bounding box center [1115, 548] width 111 height 31
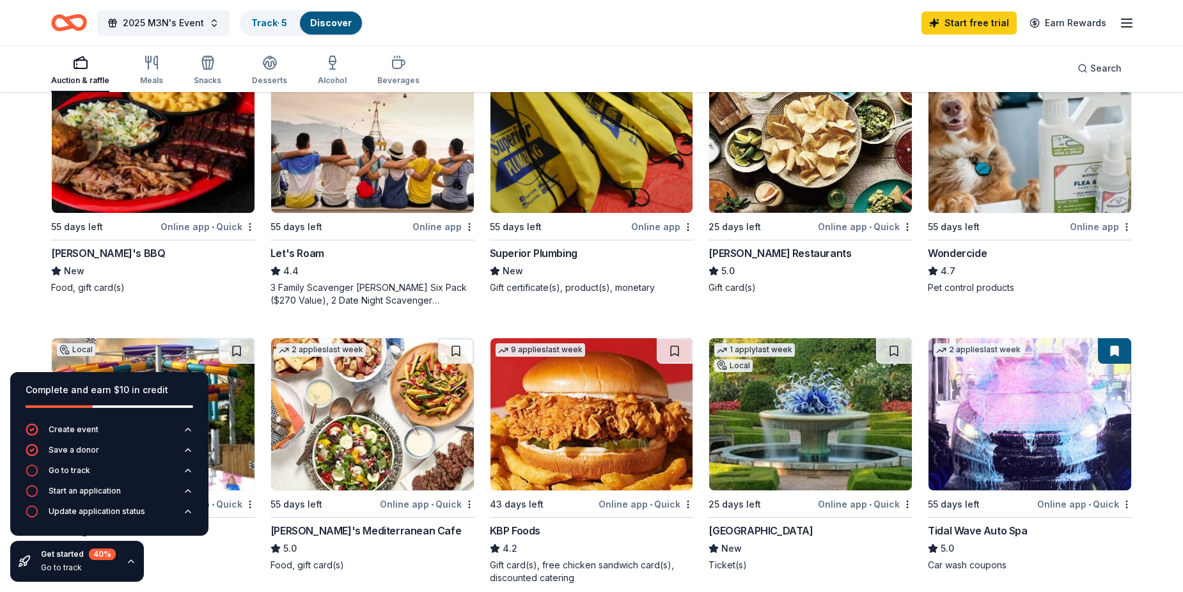
scroll to position [703, 0]
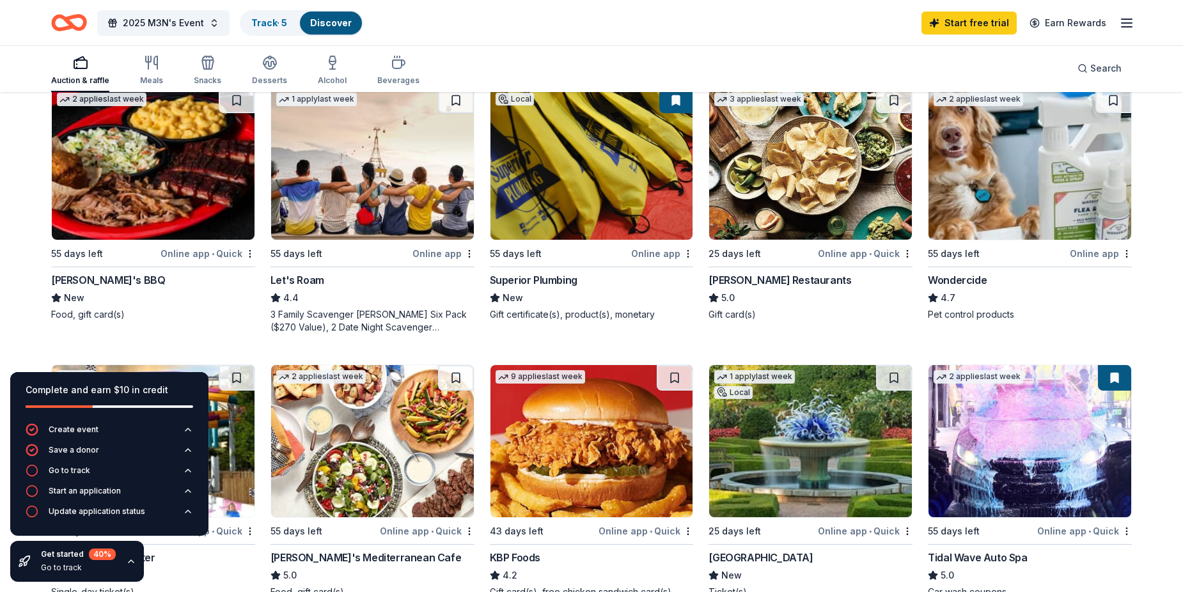
click at [394, 216] on img at bounding box center [372, 164] width 203 height 152
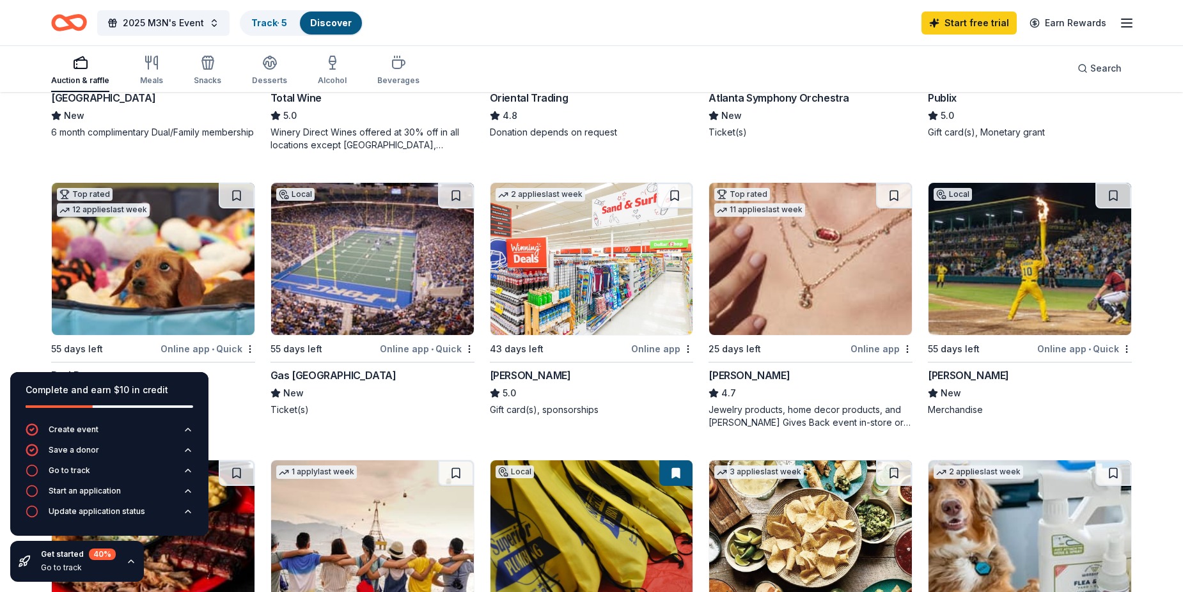
scroll to position [320, 0]
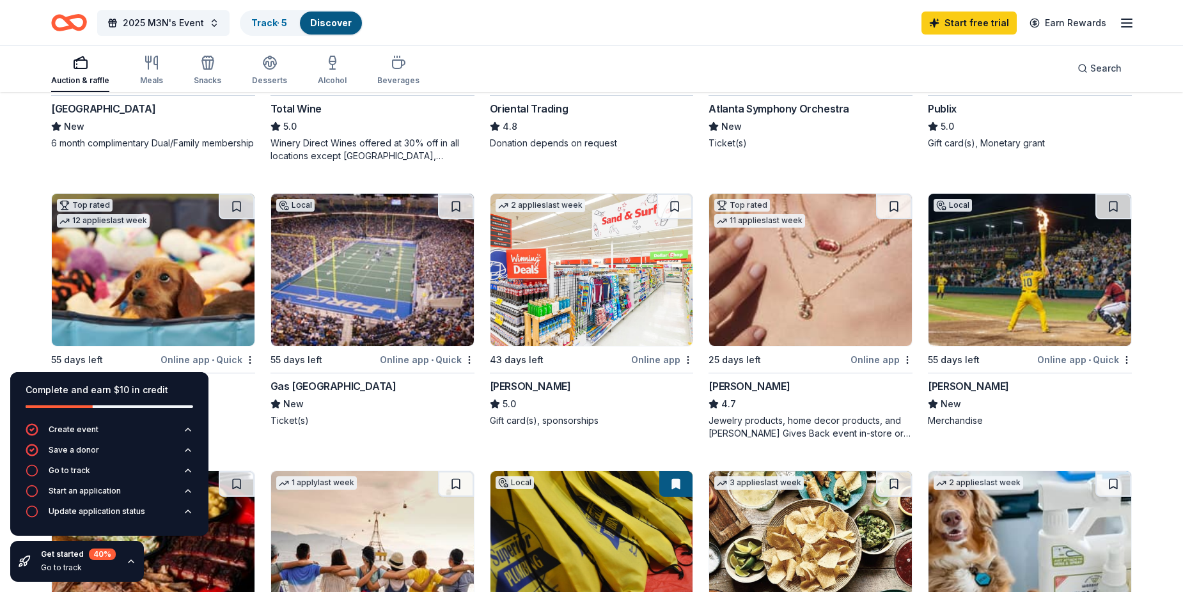
click at [1021, 297] on img at bounding box center [1029, 270] width 203 height 152
click at [372, 268] on img at bounding box center [372, 270] width 203 height 152
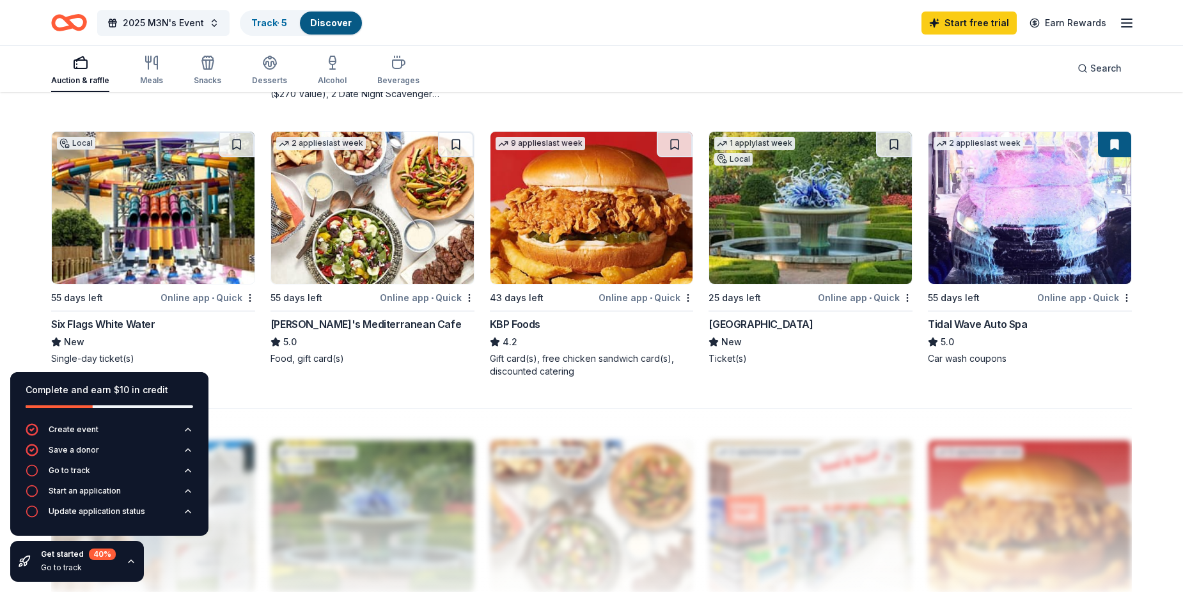
scroll to position [959, 0]
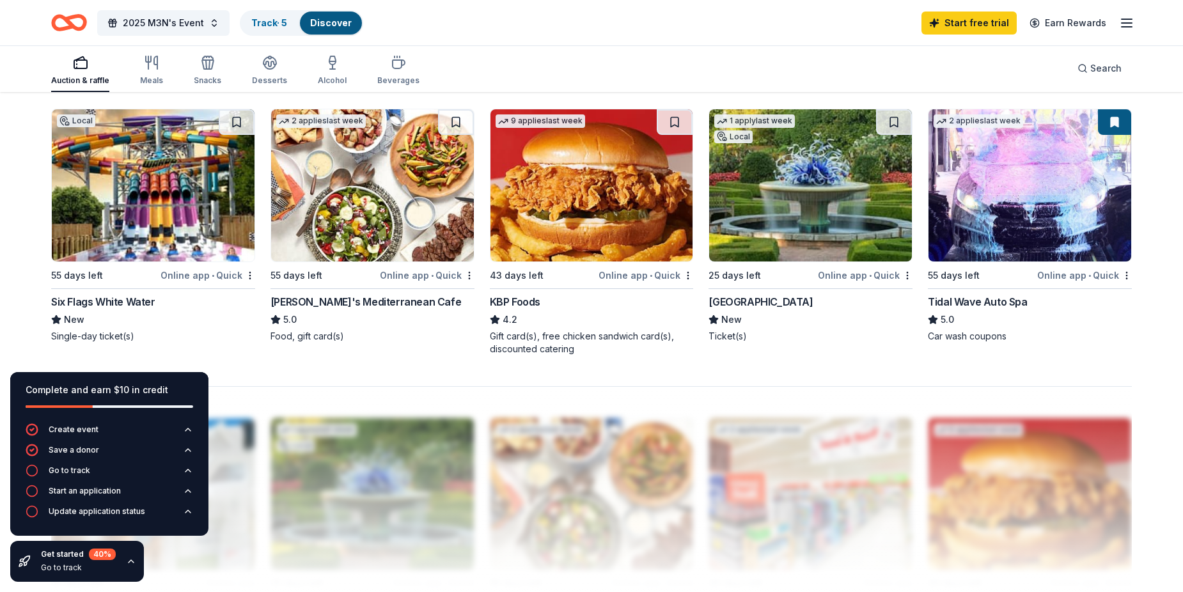
click at [1064, 176] on img at bounding box center [1029, 185] width 203 height 152
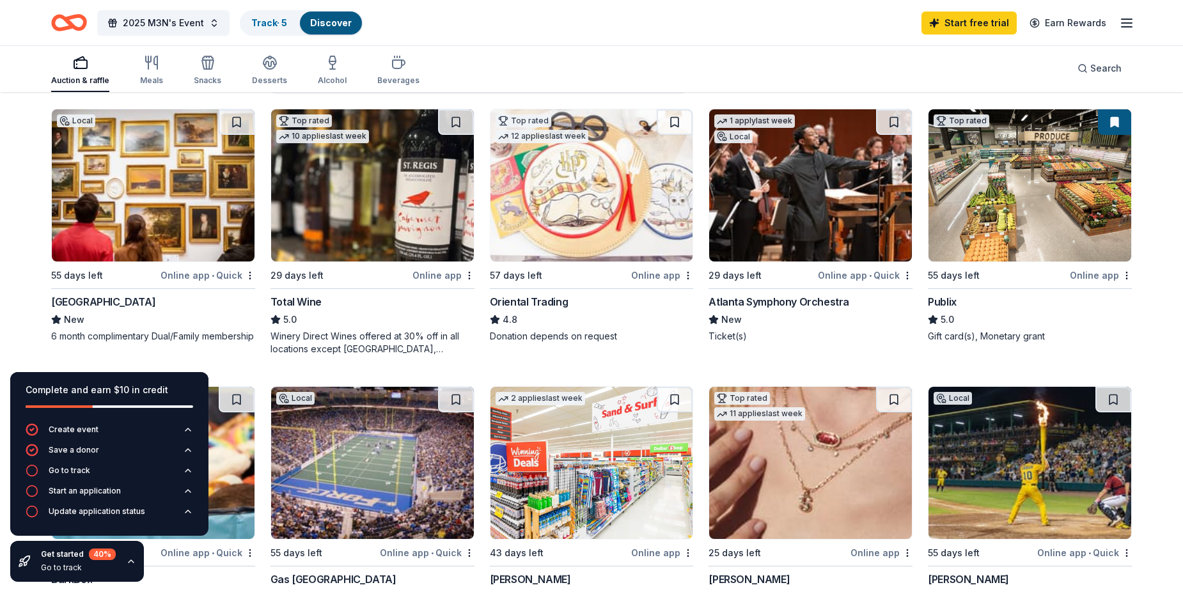
scroll to position [128, 0]
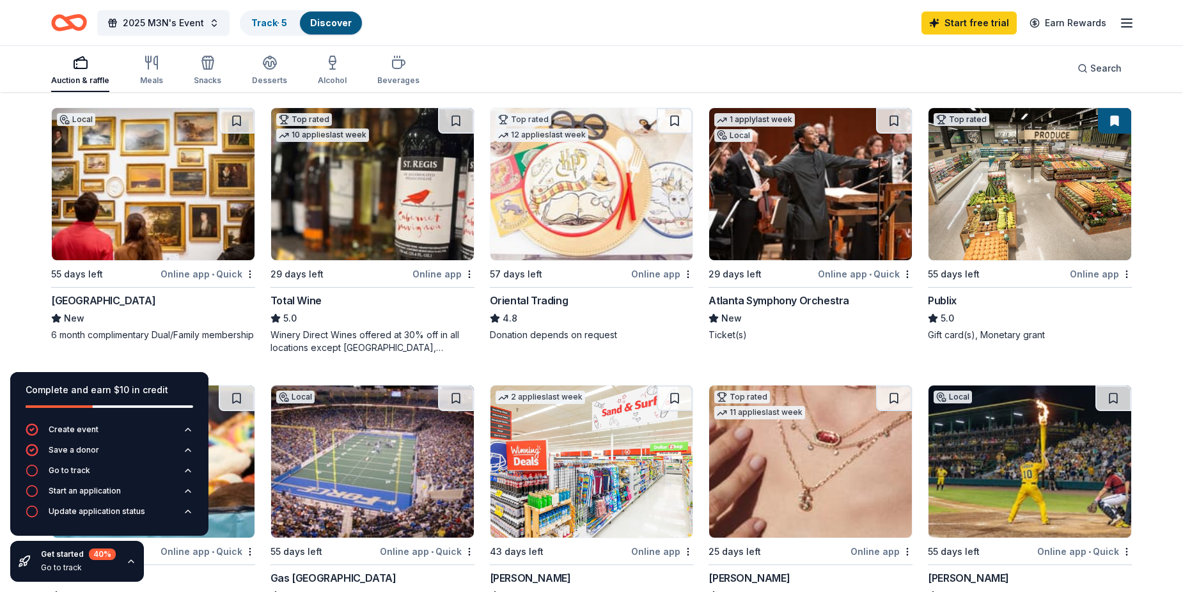
click at [1013, 201] on img at bounding box center [1029, 184] width 203 height 152
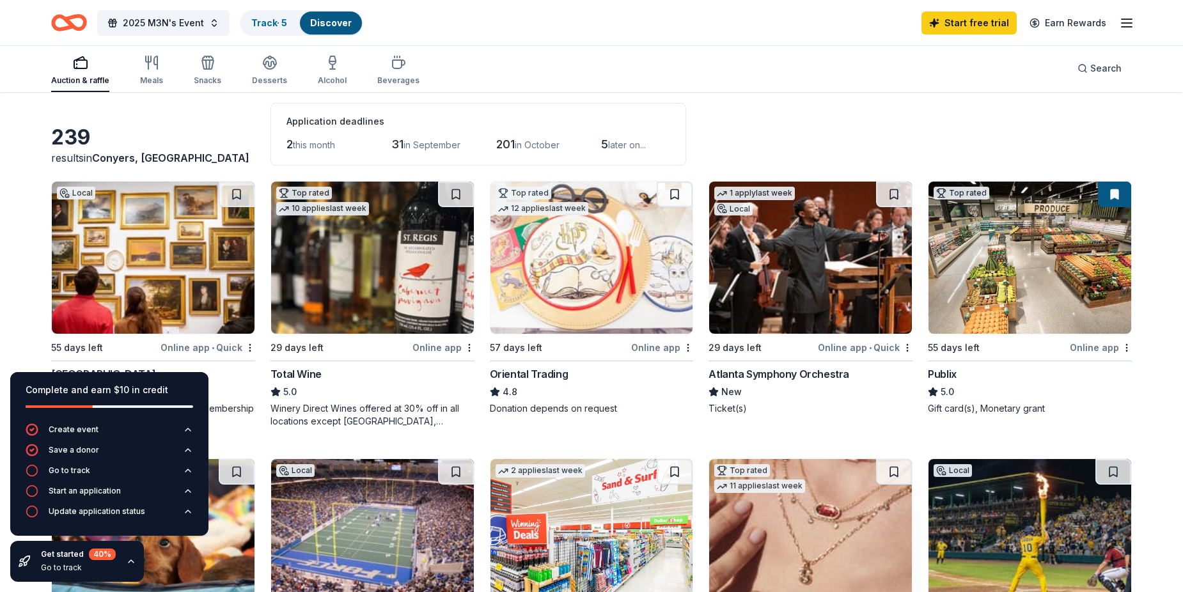
scroll to position [0, 0]
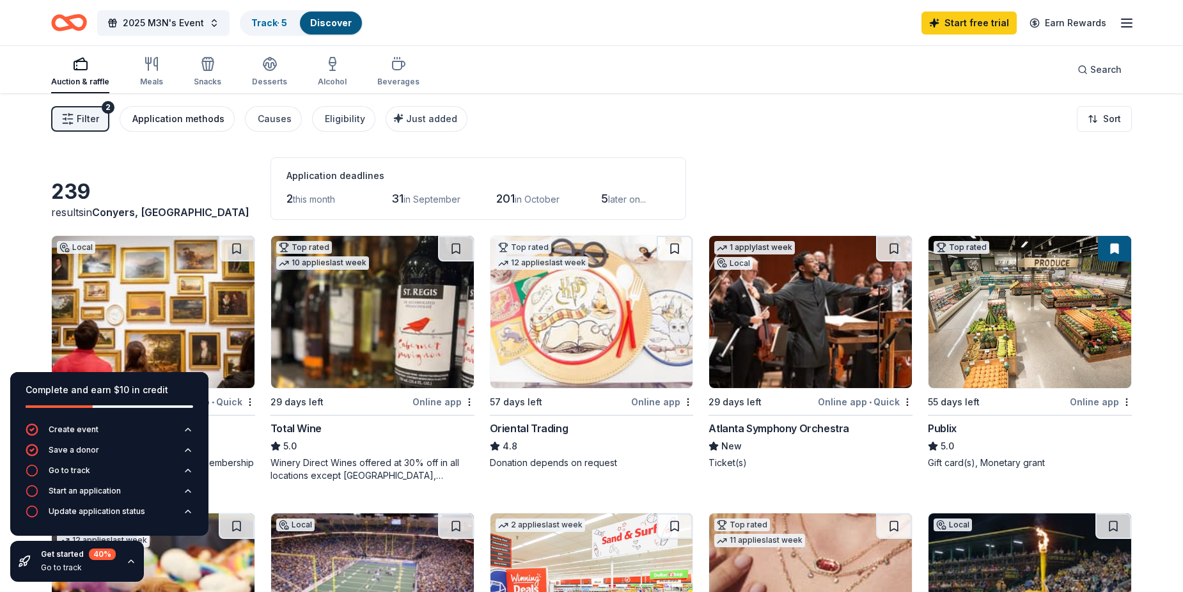
click at [196, 121] on div "Application methods" at bounding box center [178, 118] width 92 height 15
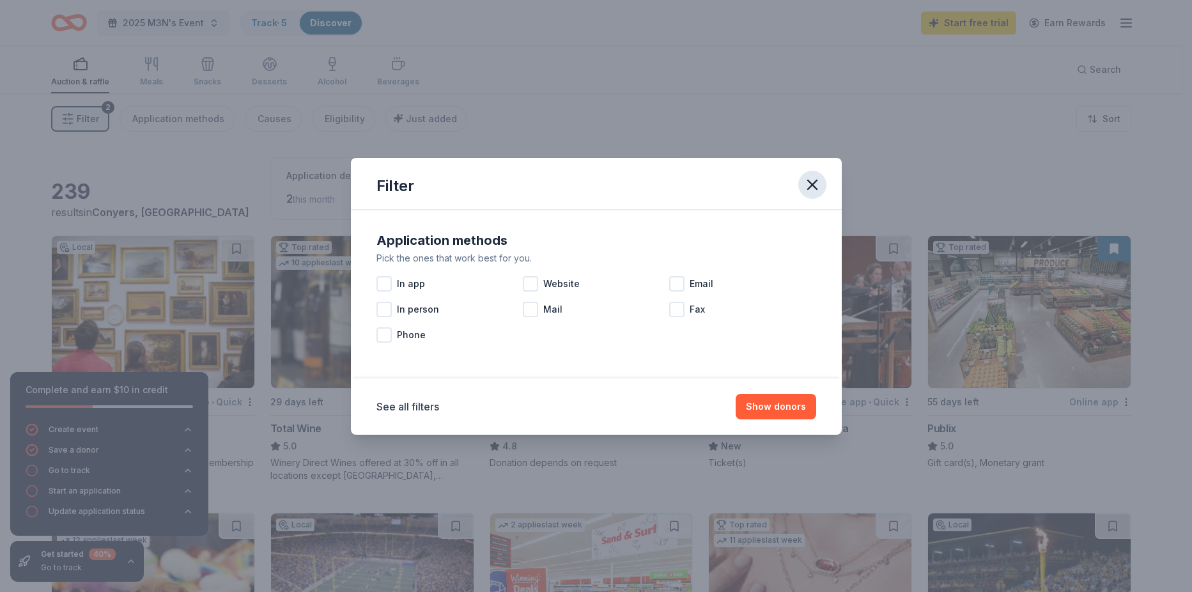
click at [811, 182] on icon "button" at bounding box center [812, 185] width 18 height 18
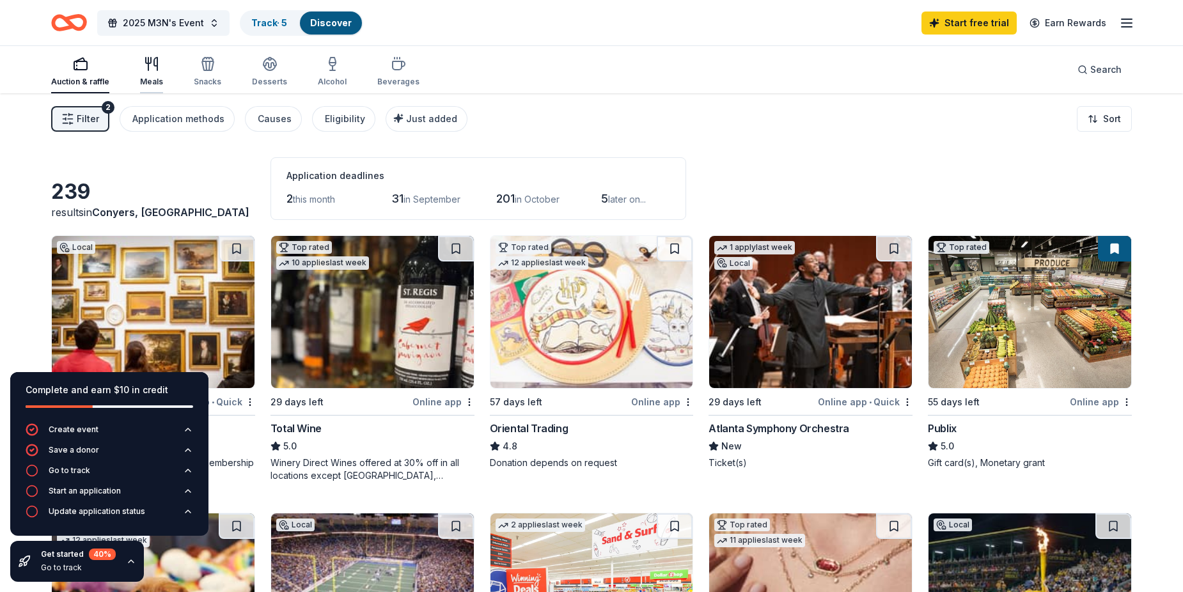
click at [148, 65] on icon "button" at bounding box center [148, 64] width 0 height 13
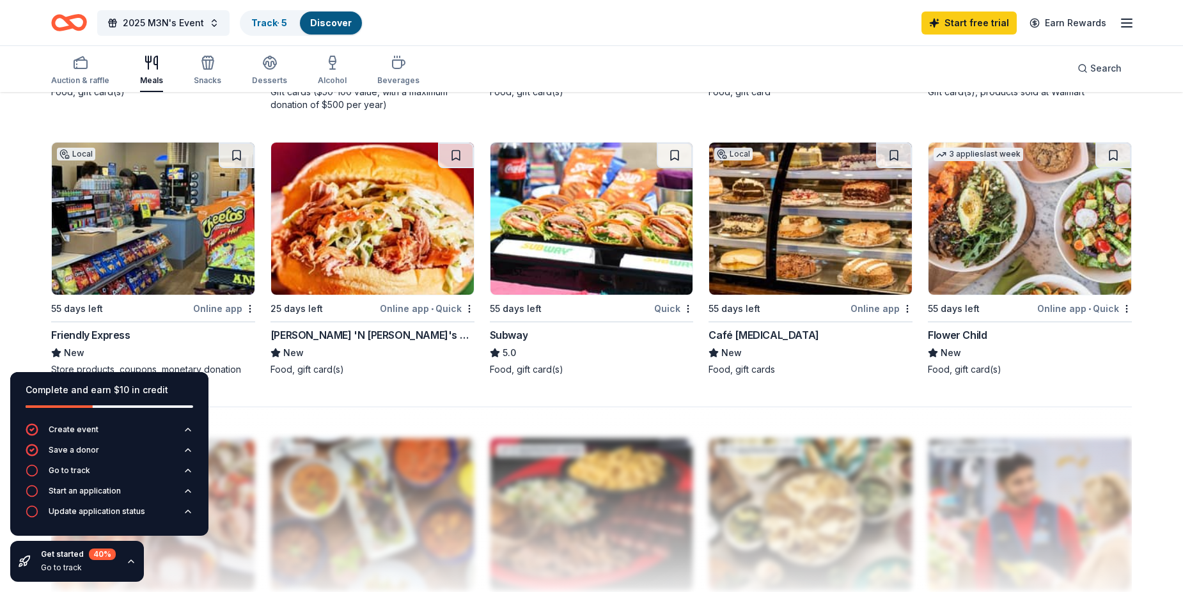
scroll to position [959, 0]
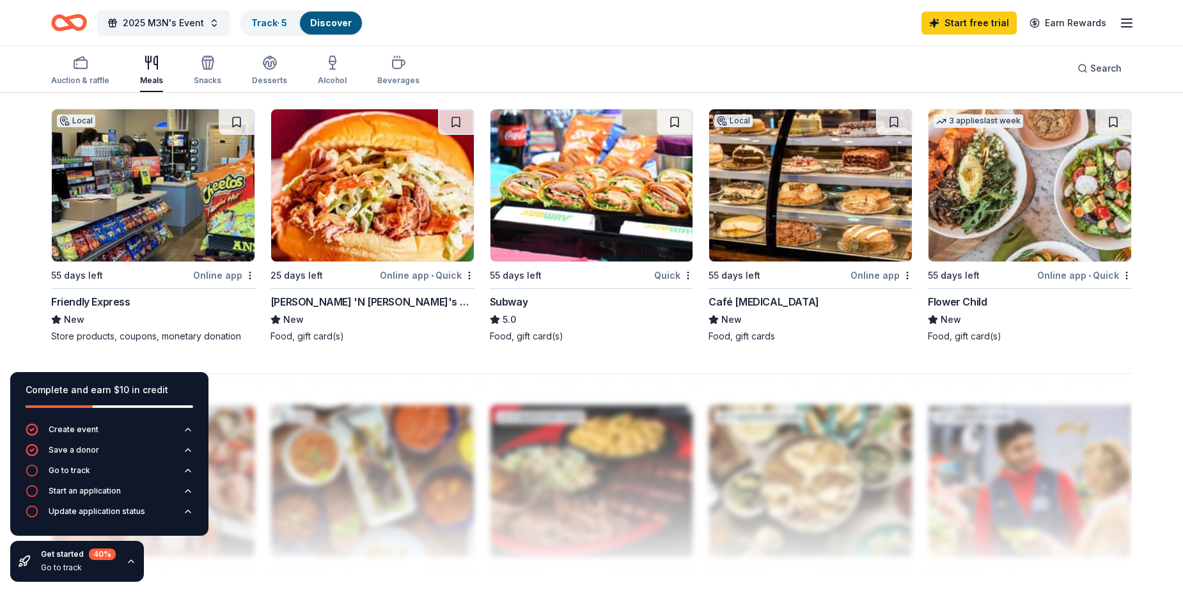
click at [379, 185] on img at bounding box center [372, 185] width 203 height 152
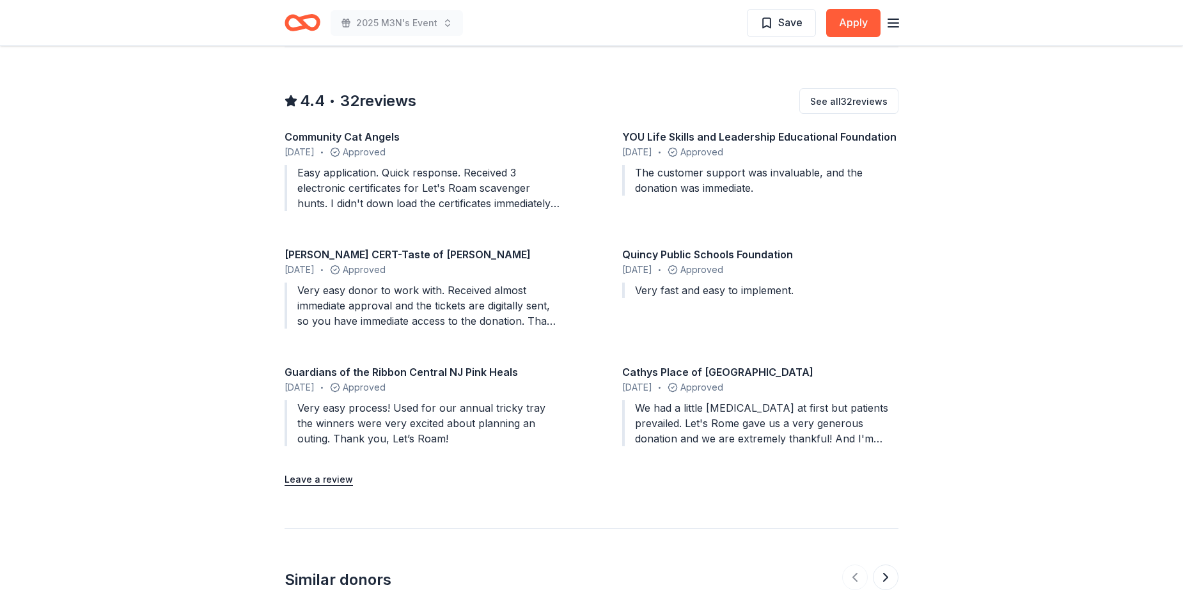
scroll to position [1151, 0]
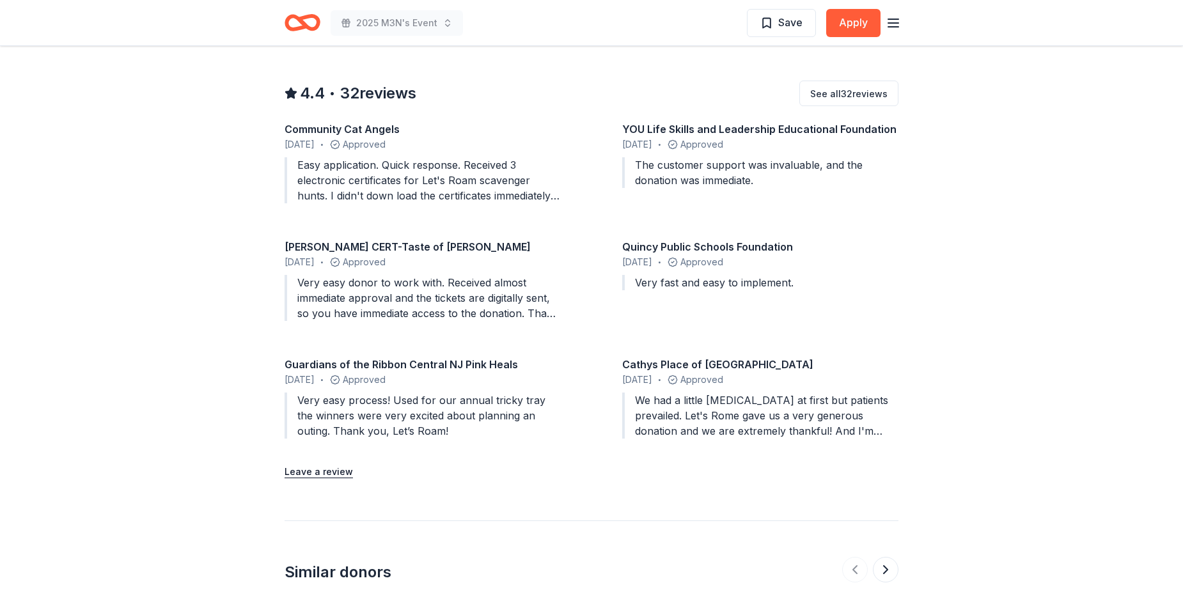
click at [380, 121] on div "Community Cat Angels" at bounding box center [422, 128] width 276 height 15
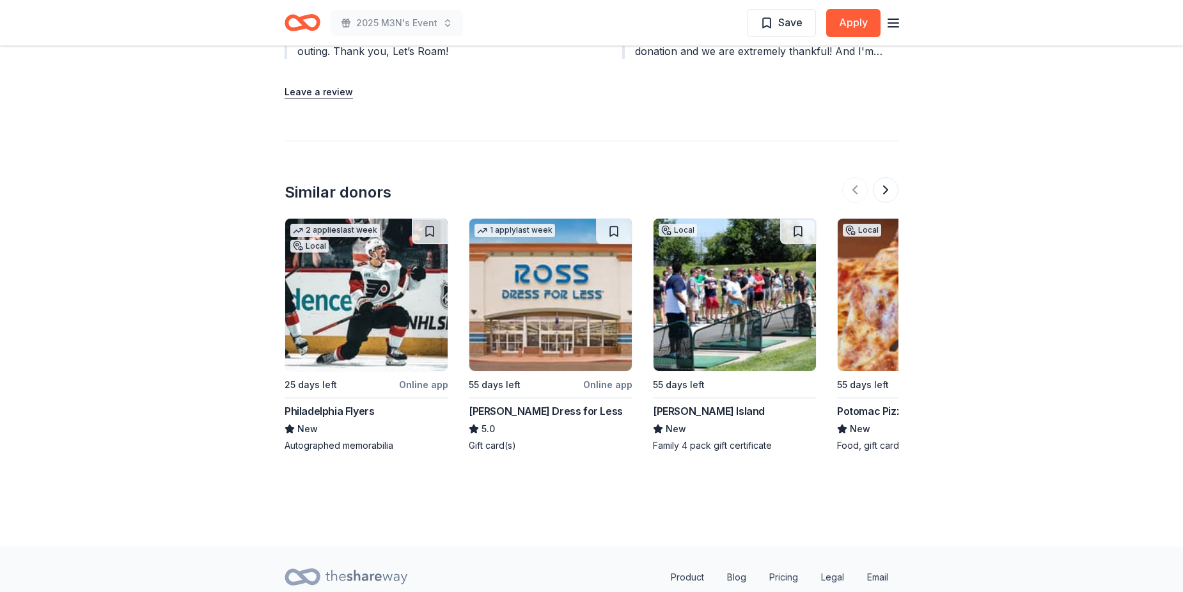
scroll to position [1534, 0]
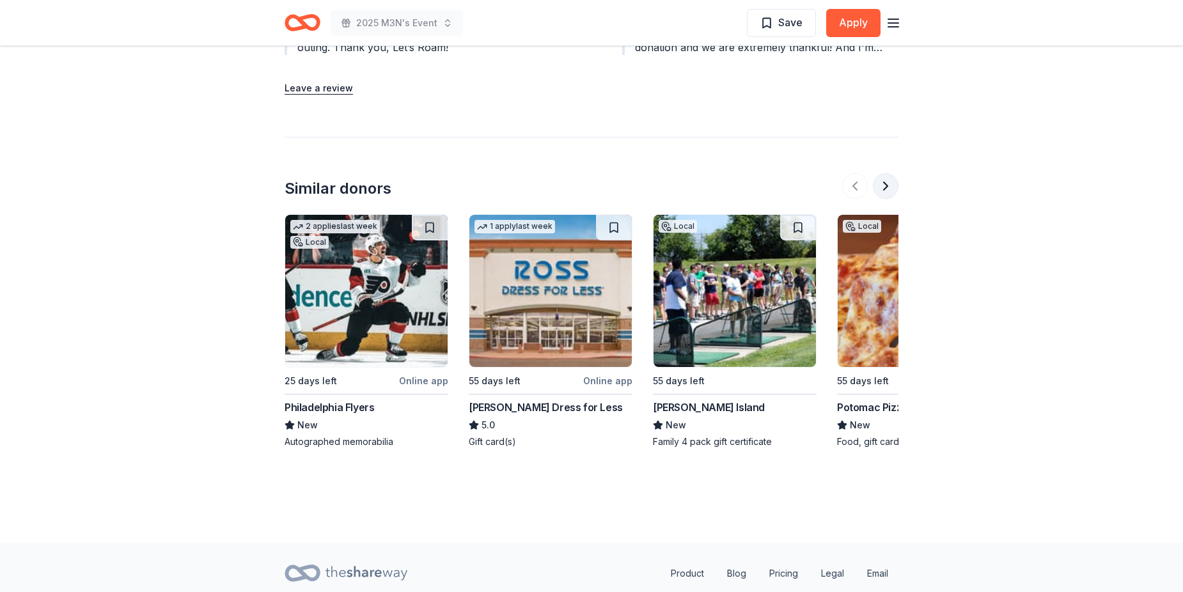
click at [885, 173] on button at bounding box center [886, 186] width 26 height 26
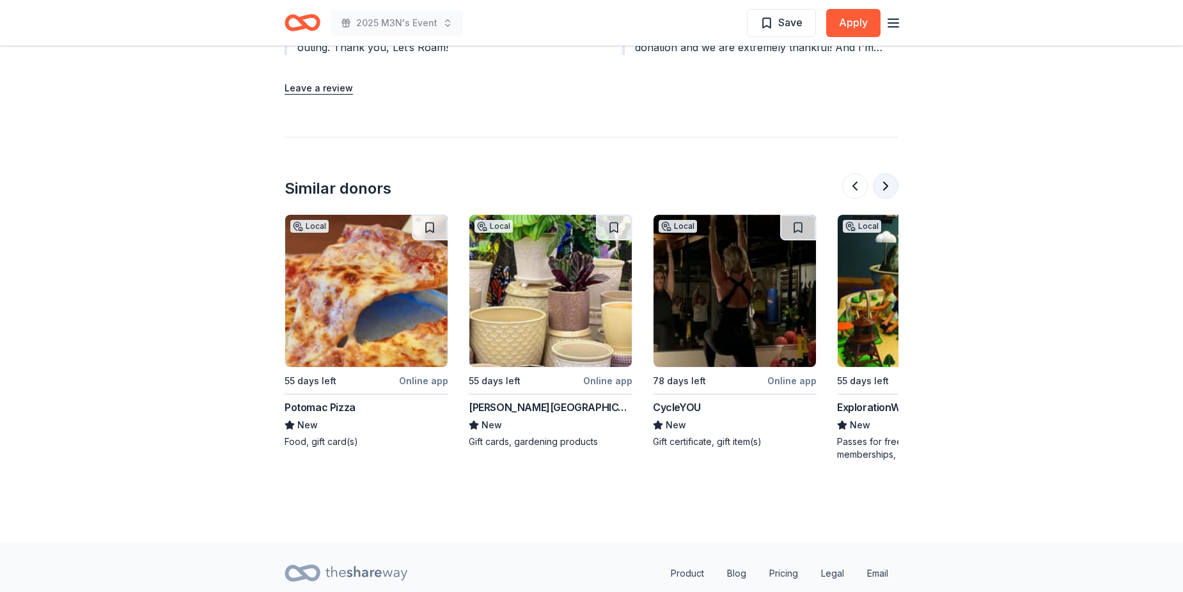
click at [885, 173] on button at bounding box center [886, 186] width 26 height 26
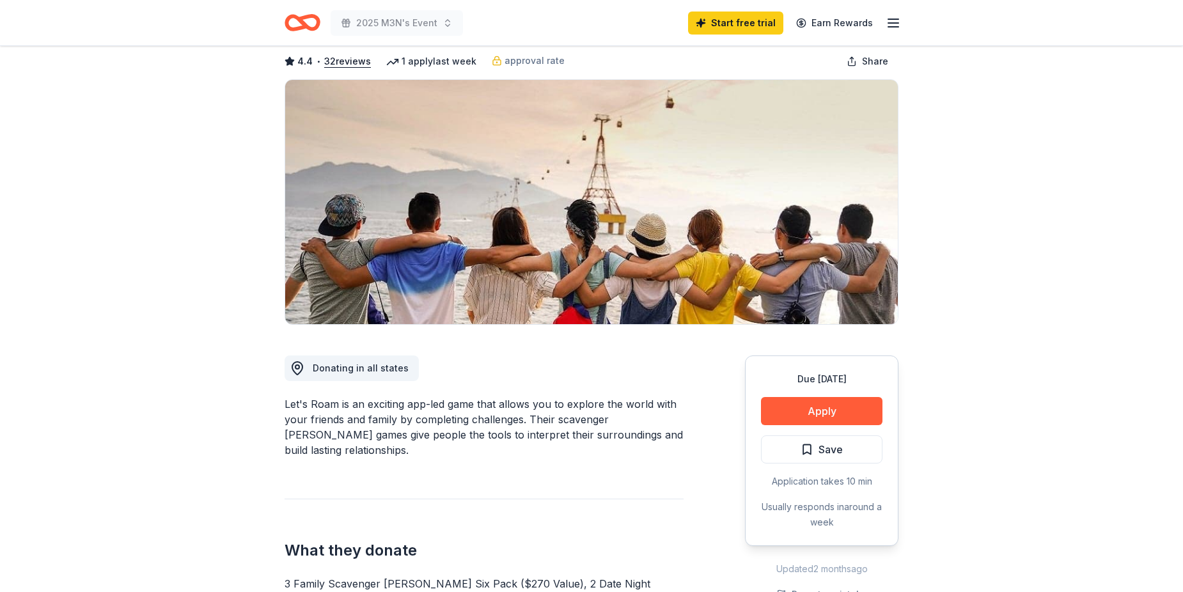
scroll to position [0, 0]
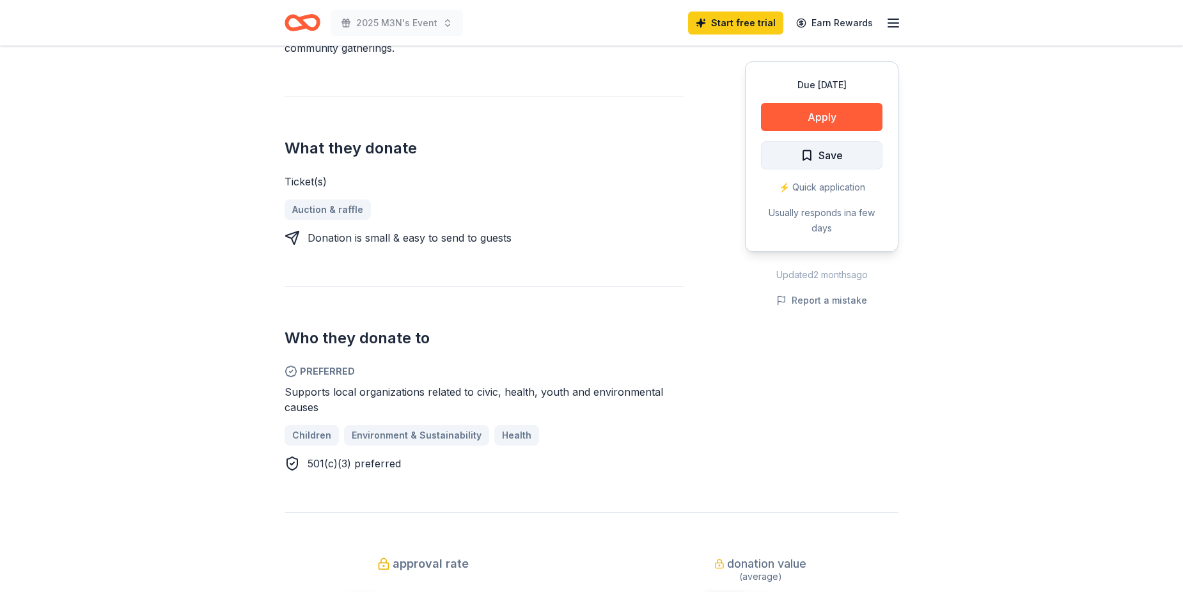
scroll to position [447, 0]
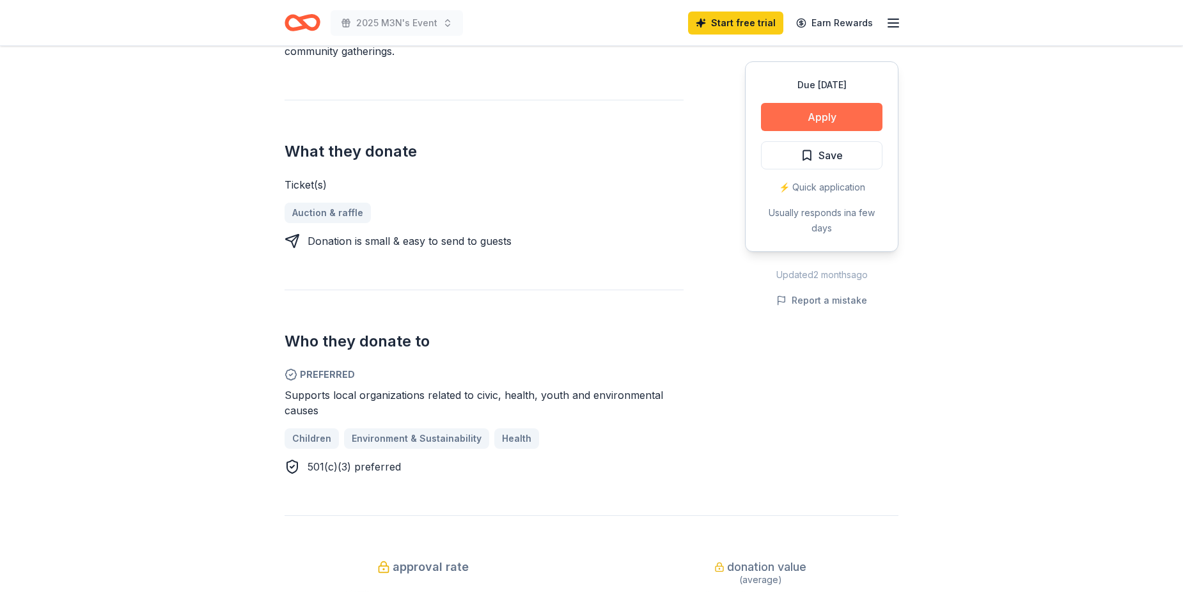
click at [823, 107] on button "Apply" at bounding box center [821, 117] width 121 height 28
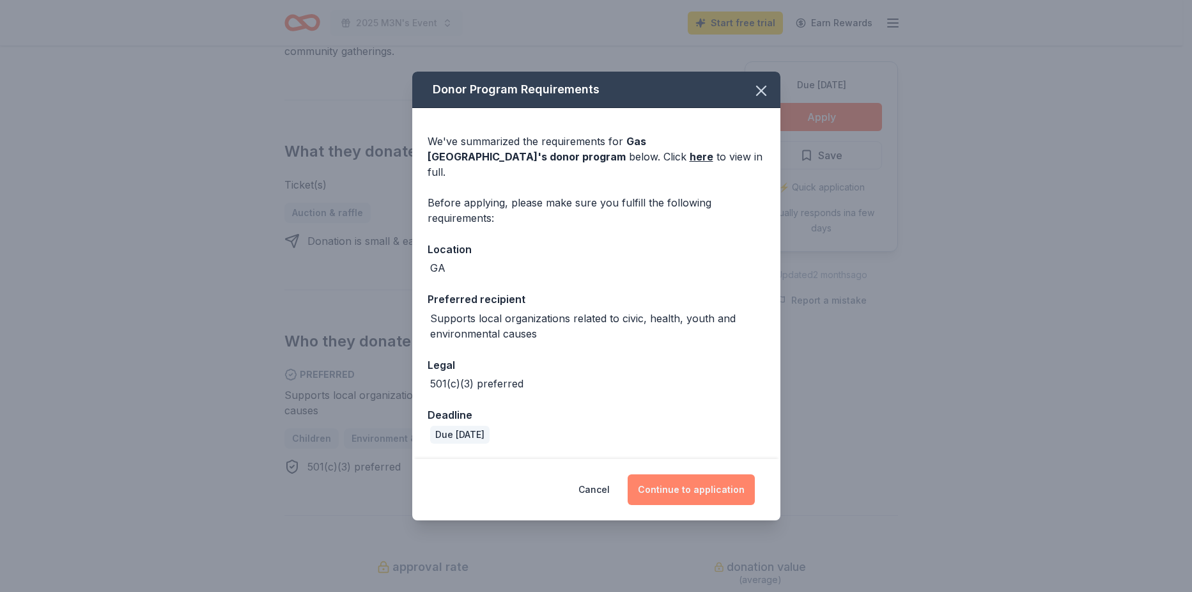
click at [693, 479] on button "Continue to application" at bounding box center [691, 489] width 127 height 31
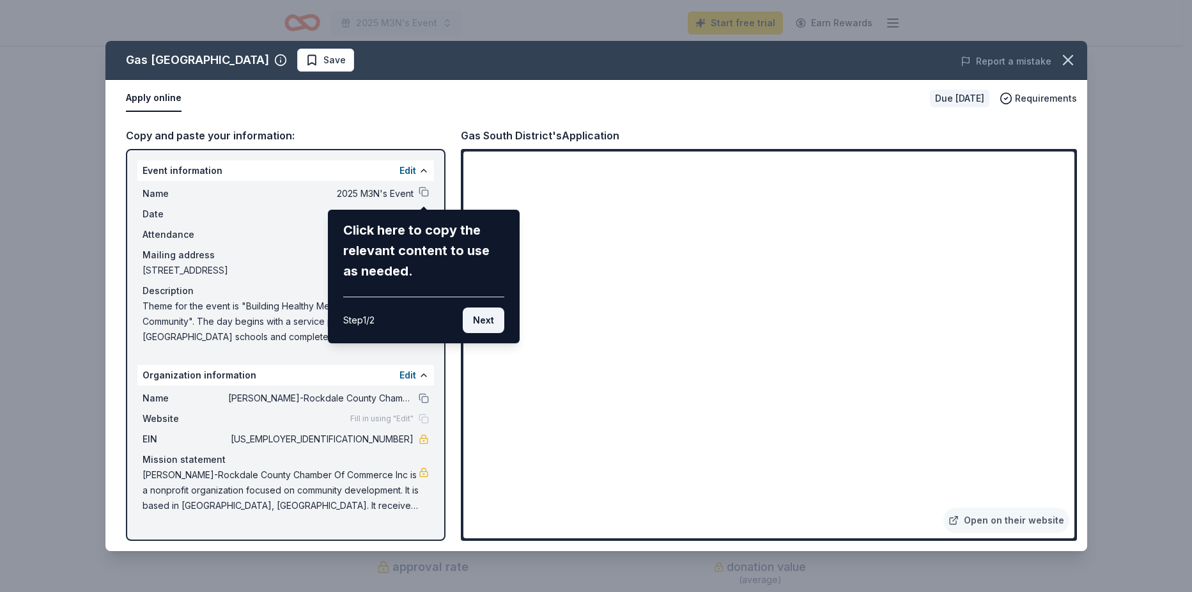
click at [485, 324] on button "Next" at bounding box center [484, 320] width 42 height 26
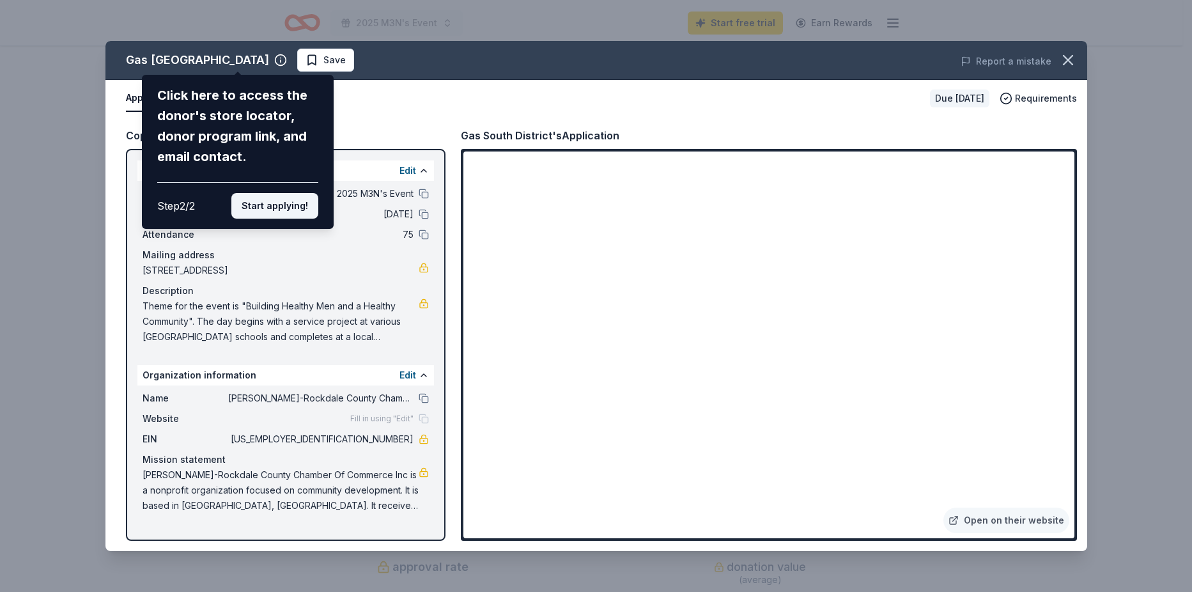
click at [272, 203] on button "Start applying!" at bounding box center [274, 206] width 87 height 26
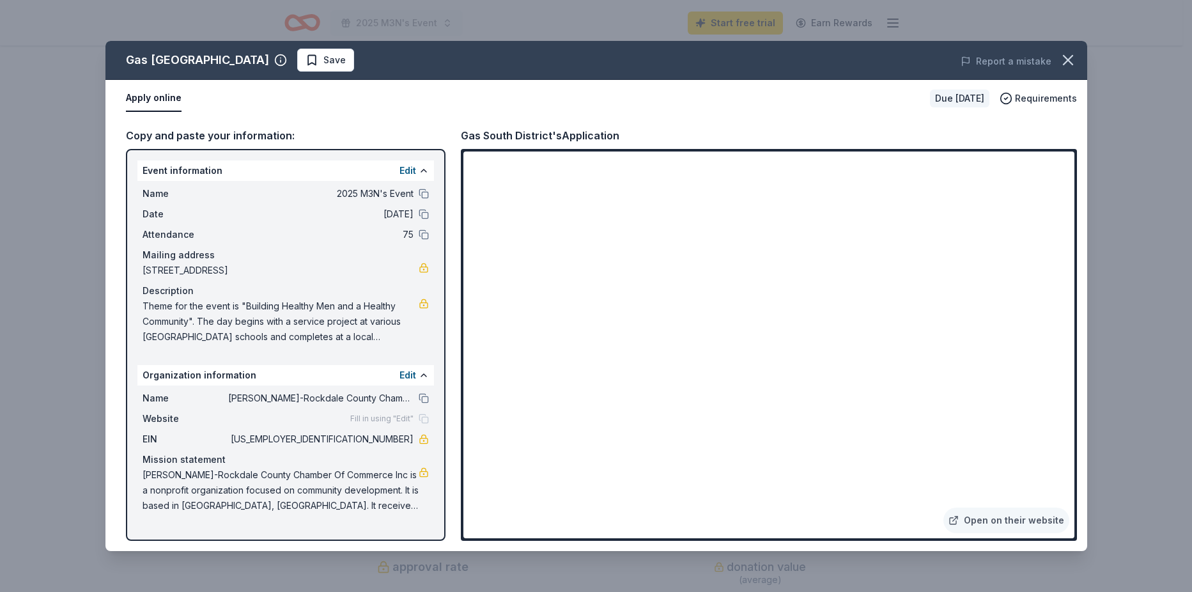
drag, startPoint x: 1068, startPoint y: 201, endPoint x: 1064, endPoint y: 270, distance: 69.2
click at [1067, 233] on div "Gas South District Save Report a mistake Apply online Due in 55 days Requiremen…" at bounding box center [596, 296] width 982 height 510
click at [1000, 522] on link "Open on their website" at bounding box center [1006, 521] width 126 height 26
click at [321, 95] on div "Apply online" at bounding box center [523, 98] width 794 height 27
click at [309, 268] on span "936 Green Street Southwest, Conyers, GA 30012" at bounding box center [281, 270] width 276 height 15
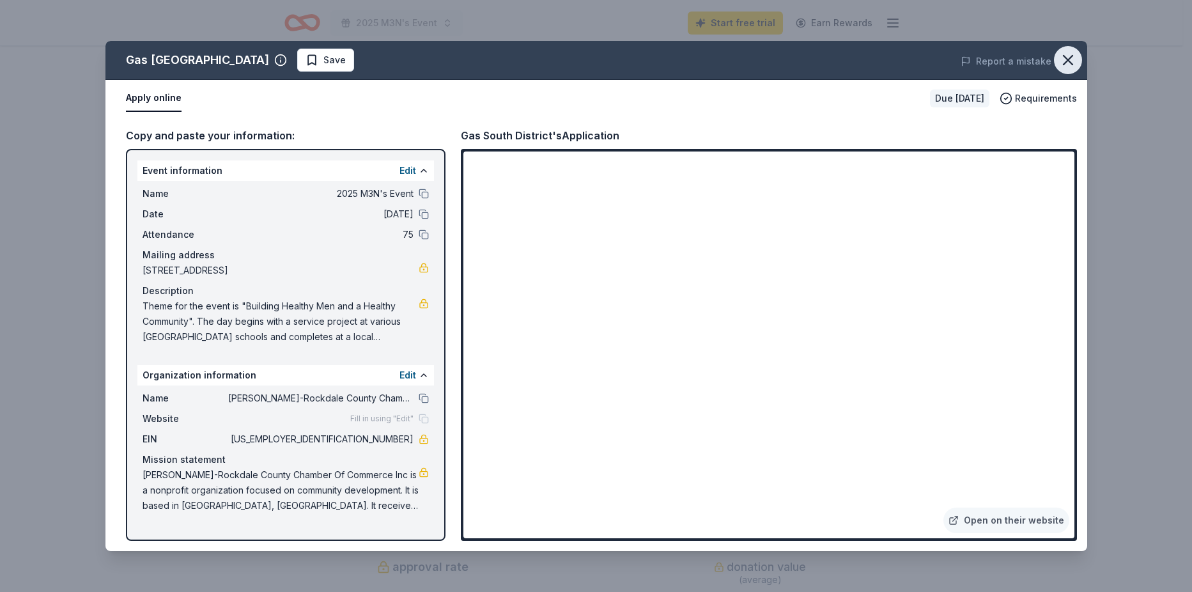
click at [1070, 56] on icon "button" at bounding box center [1068, 60] width 18 height 18
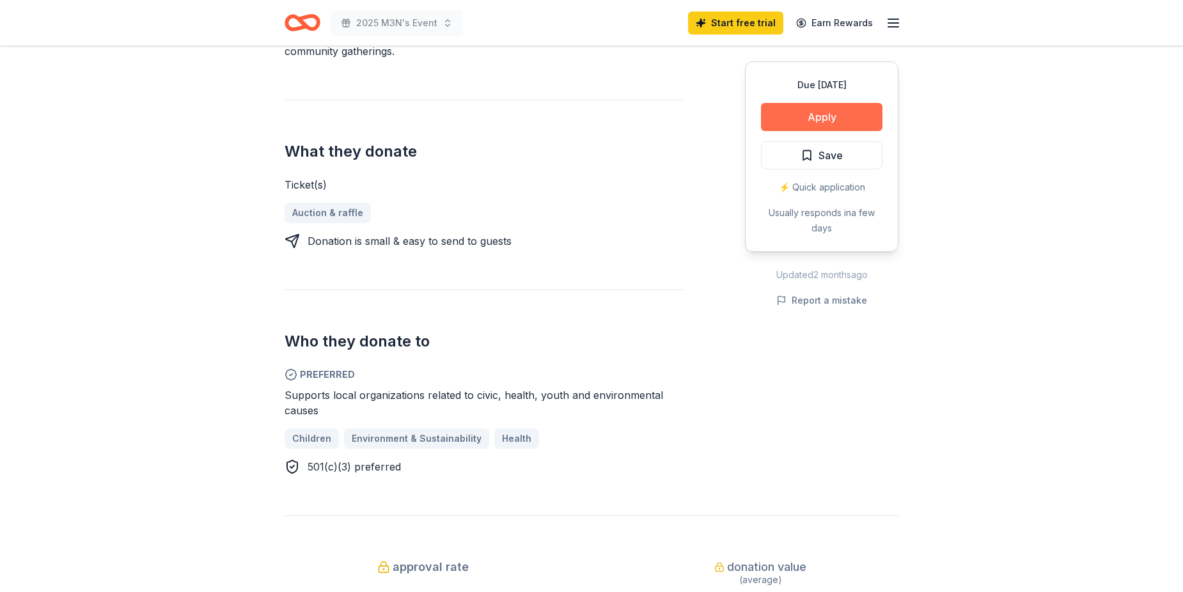
click at [817, 116] on button "Apply" at bounding box center [821, 117] width 121 height 28
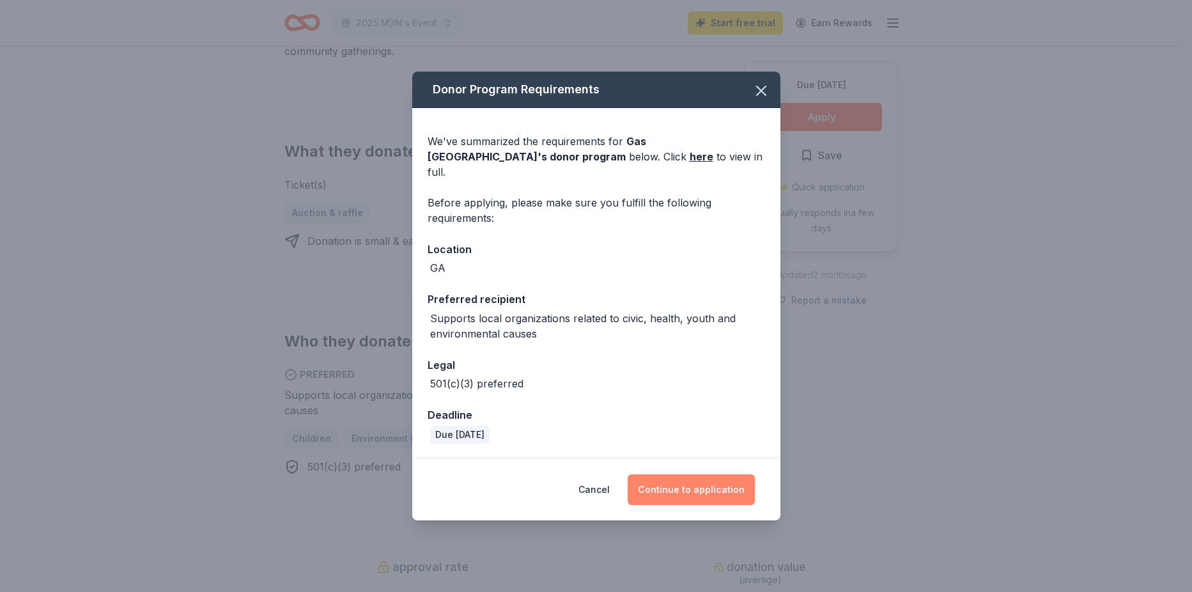
click at [672, 480] on button "Continue to application" at bounding box center [691, 489] width 127 height 31
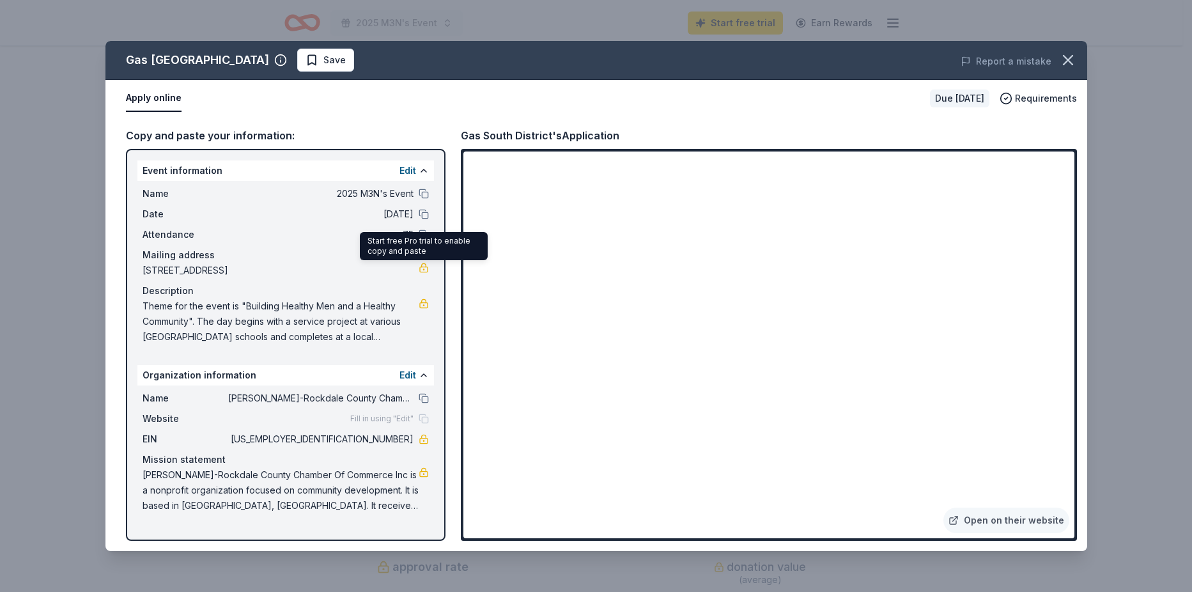
click at [419, 268] on link at bounding box center [424, 268] width 10 height 10
click at [581, 94] on div "Apply online" at bounding box center [523, 98] width 794 height 27
click at [1070, 56] on icon "button" at bounding box center [1068, 60] width 18 height 18
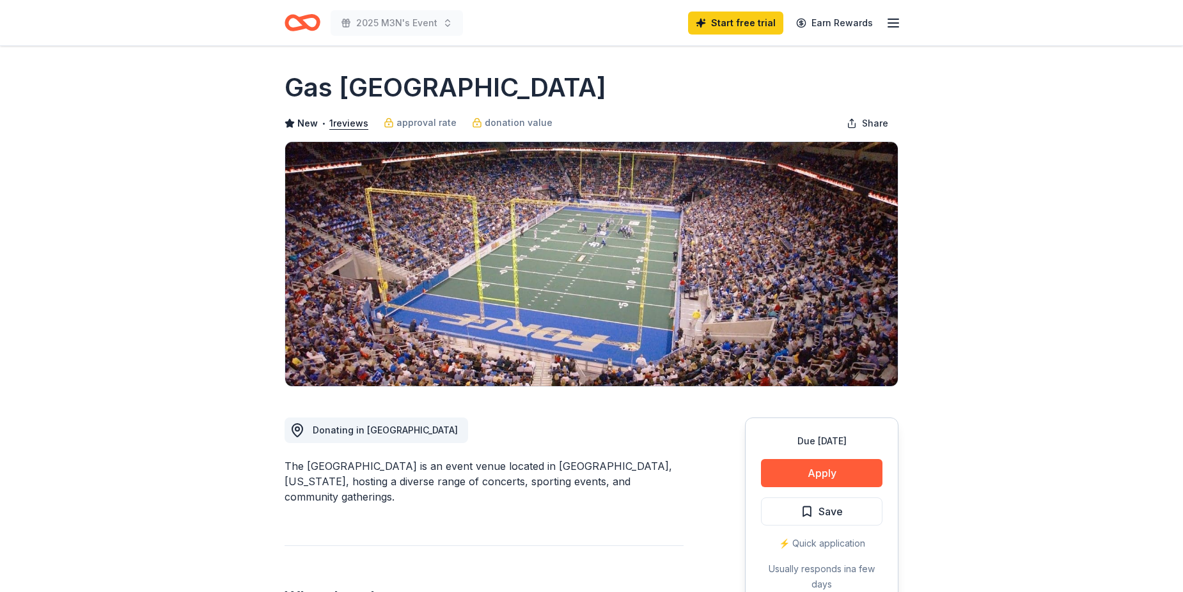
scroll to position [0, 0]
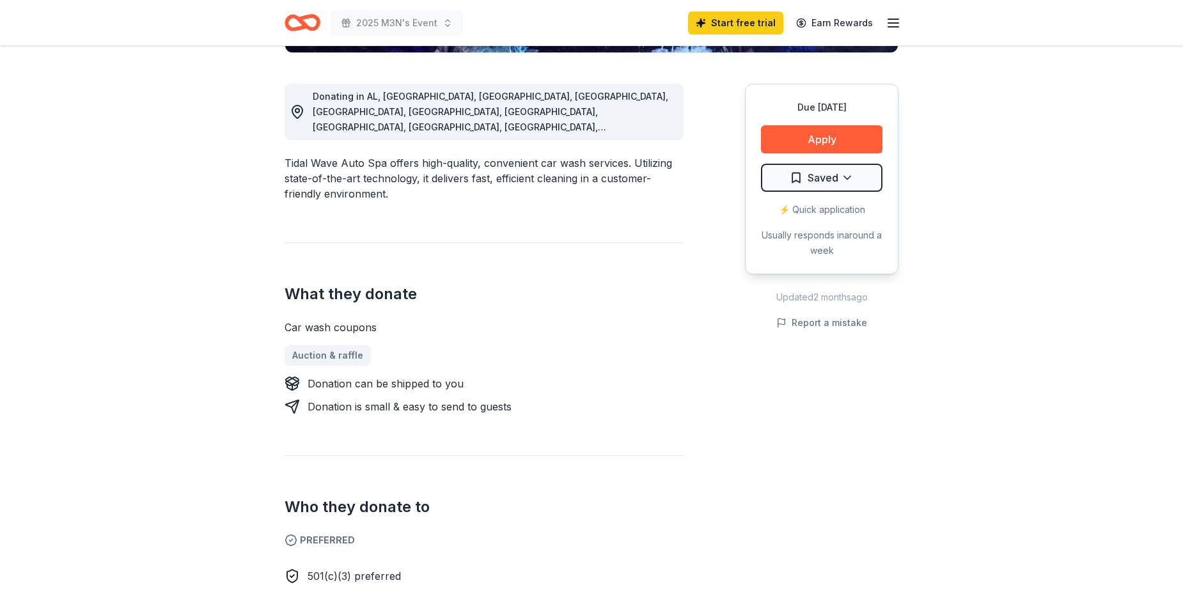
scroll to position [320, 0]
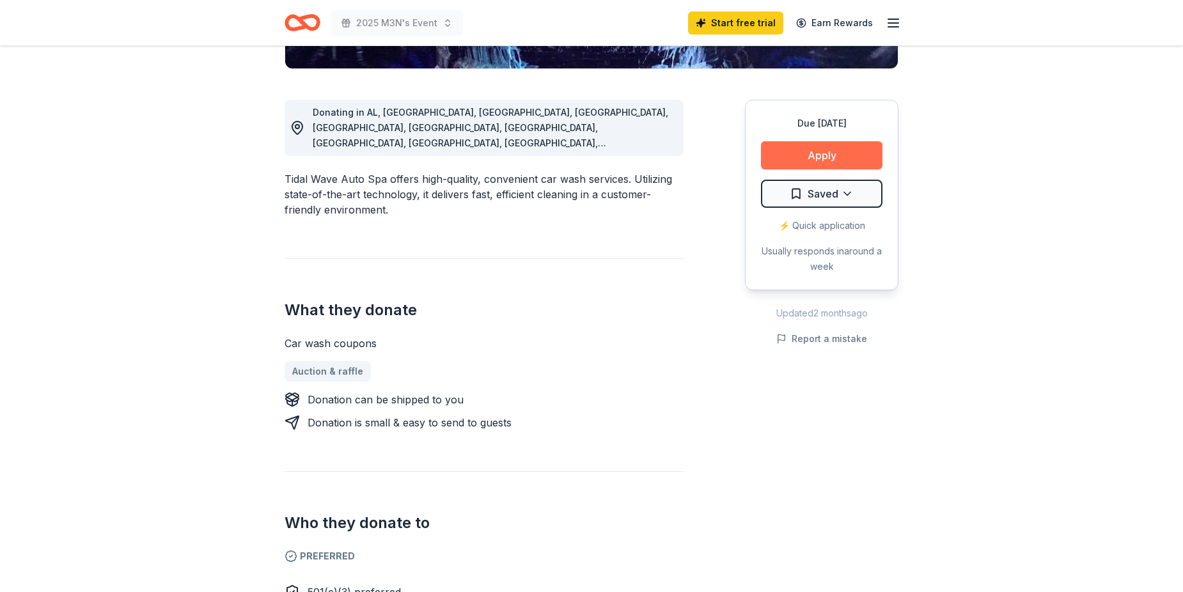
click at [819, 150] on button "Apply" at bounding box center [821, 155] width 121 height 28
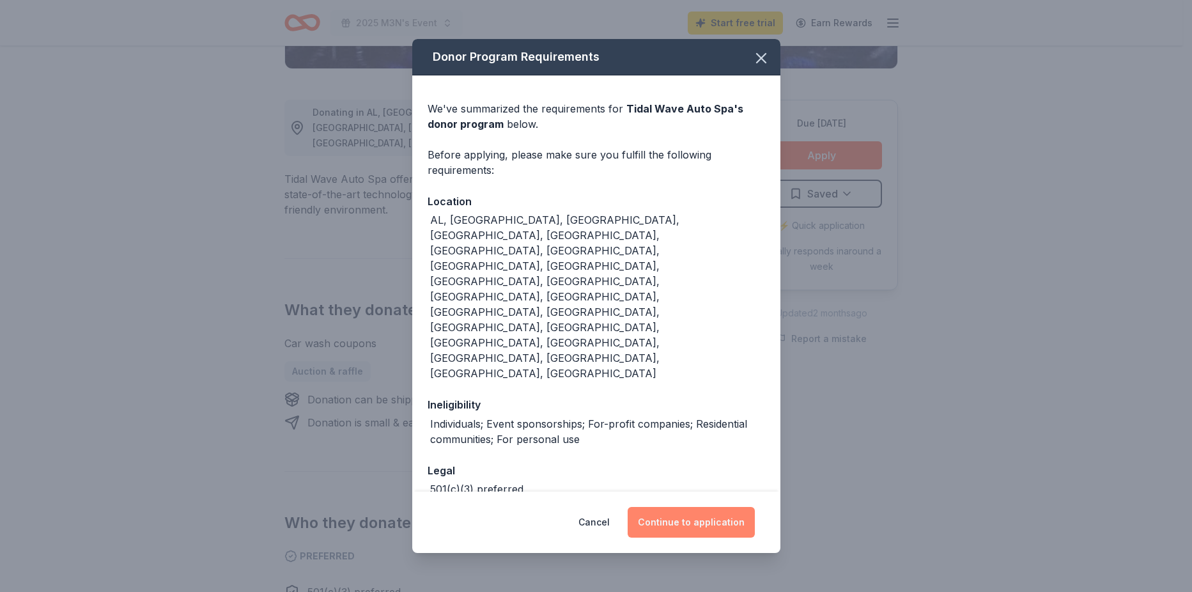
click at [707, 507] on button "Continue to application" at bounding box center [691, 522] width 127 height 31
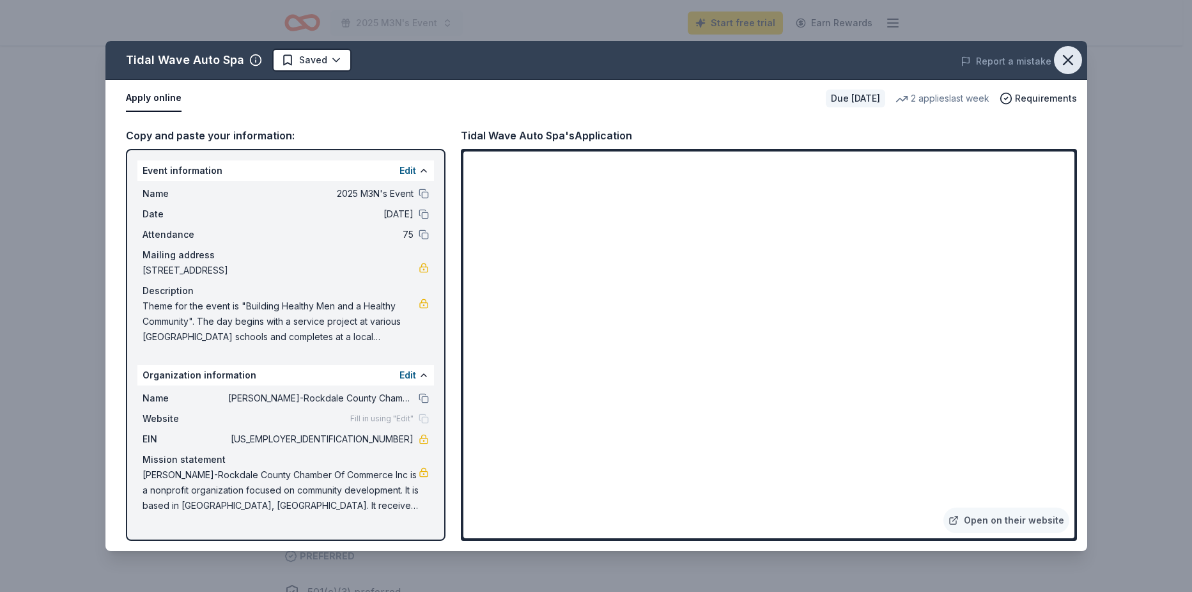
click at [1078, 53] on button "button" at bounding box center [1068, 60] width 28 height 28
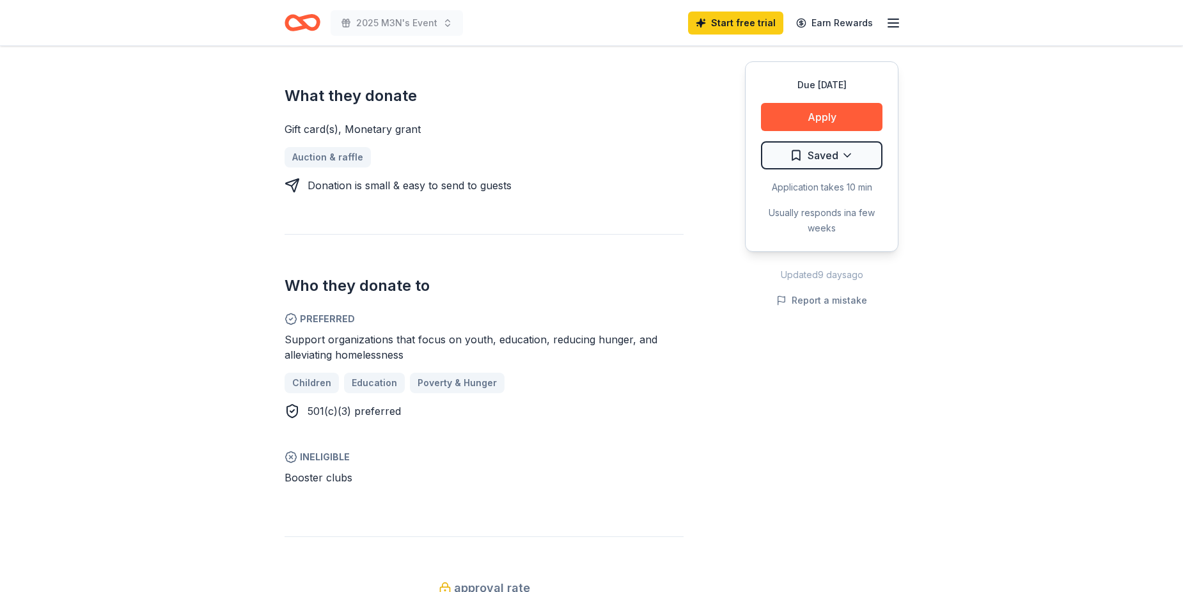
scroll to position [575, 0]
